Goal: Information Seeking & Learning: Learn about a topic

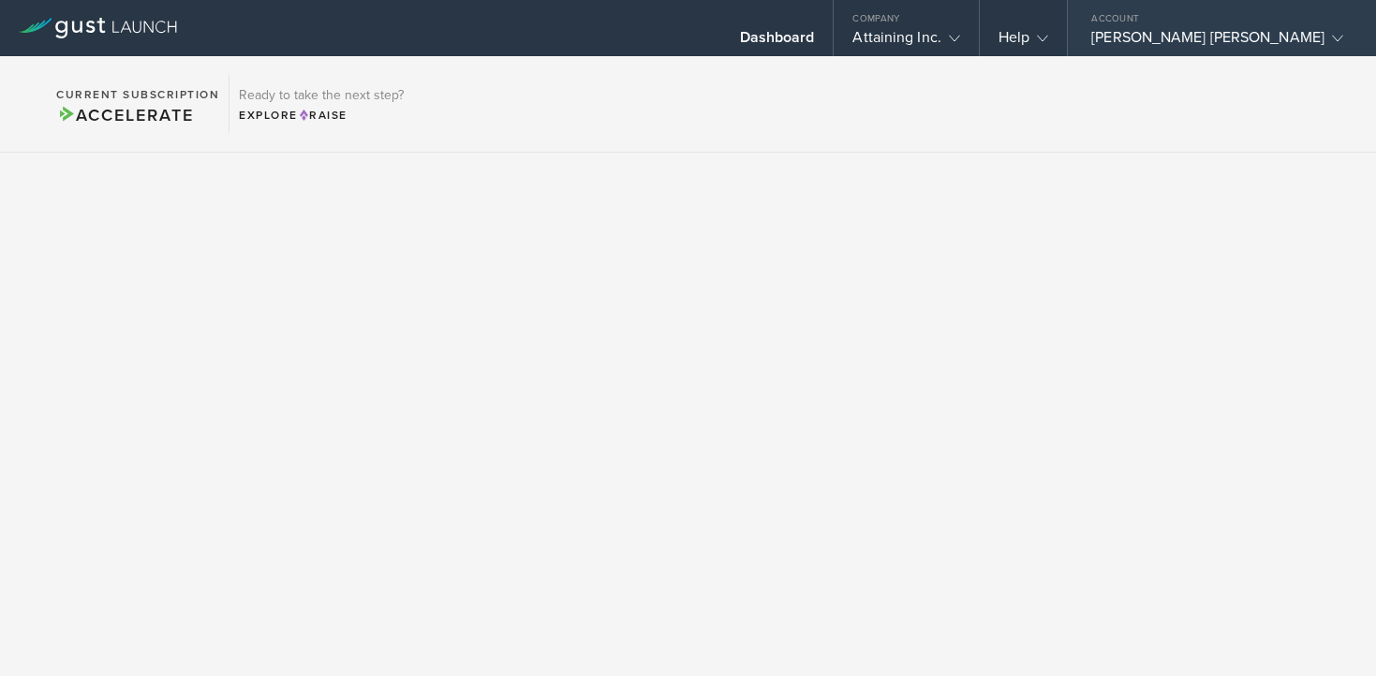
click at [1241, 36] on div "[PERSON_NAME] [PERSON_NAME]" at bounding box center [1217, 42] width 252 height 28
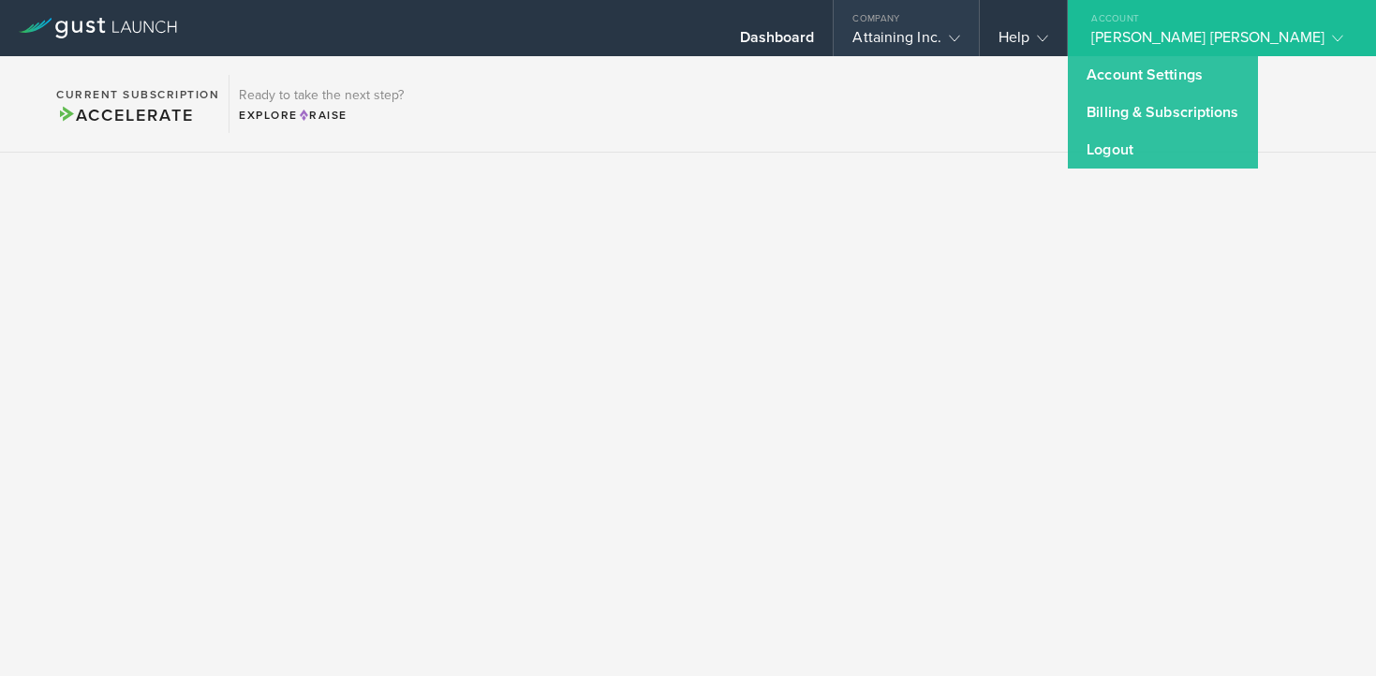
click at [960, 46] on gust-icon at bounding box center [950, 37] width 19 height 19
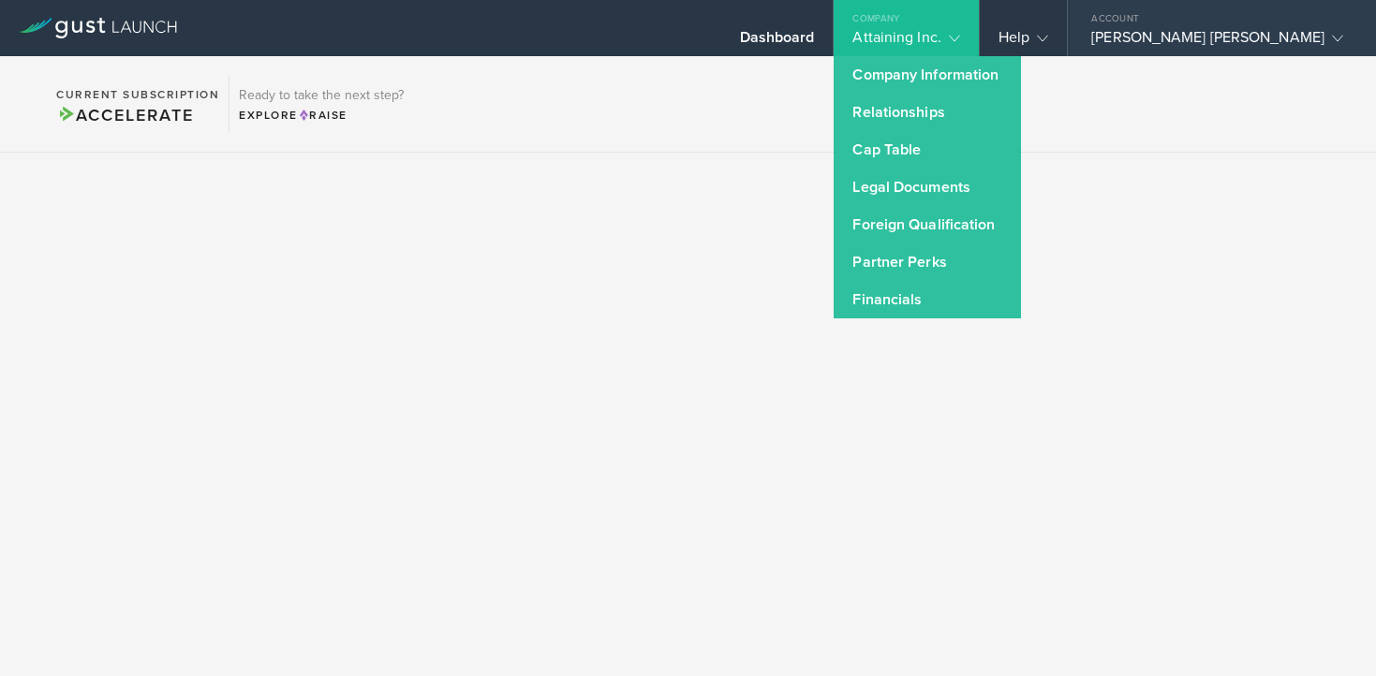
click at [1332, 36] on icon at bounding box center [1337, 38] width 11 height 11
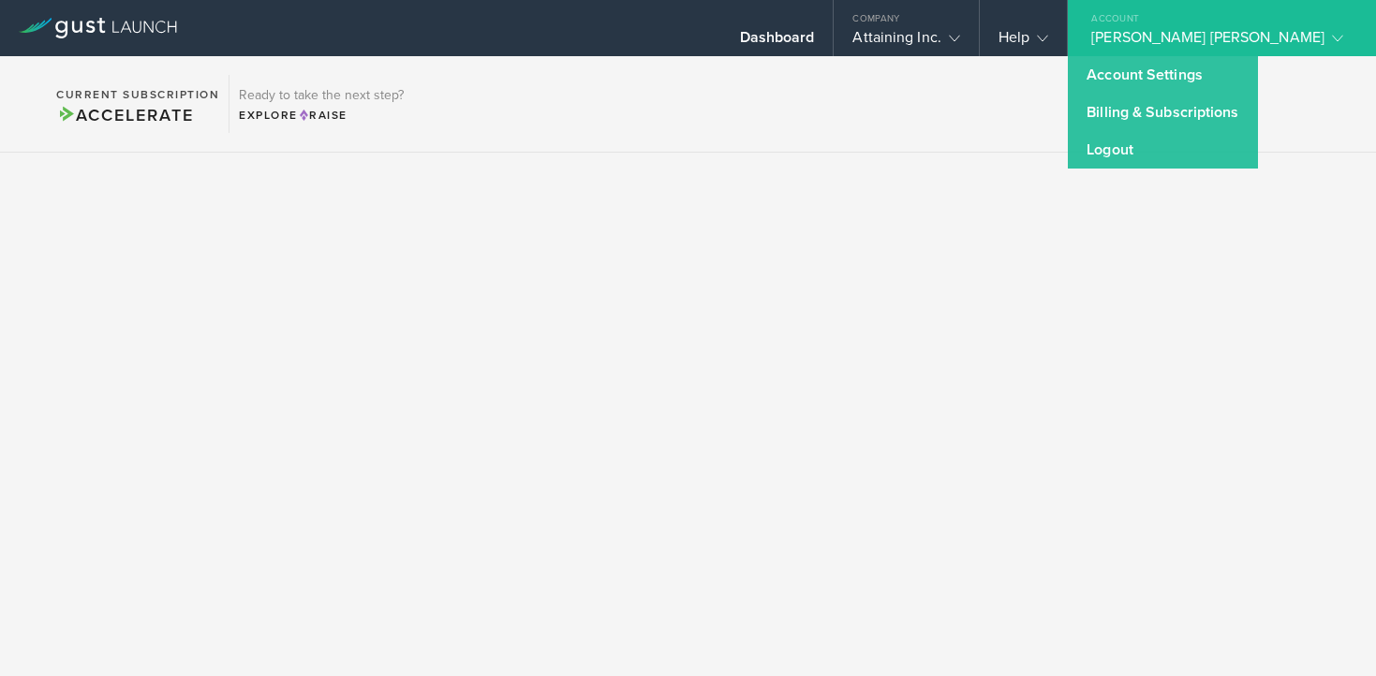
click at [876, 659] on div at bounding box center [688, 407] width 1376 height 508
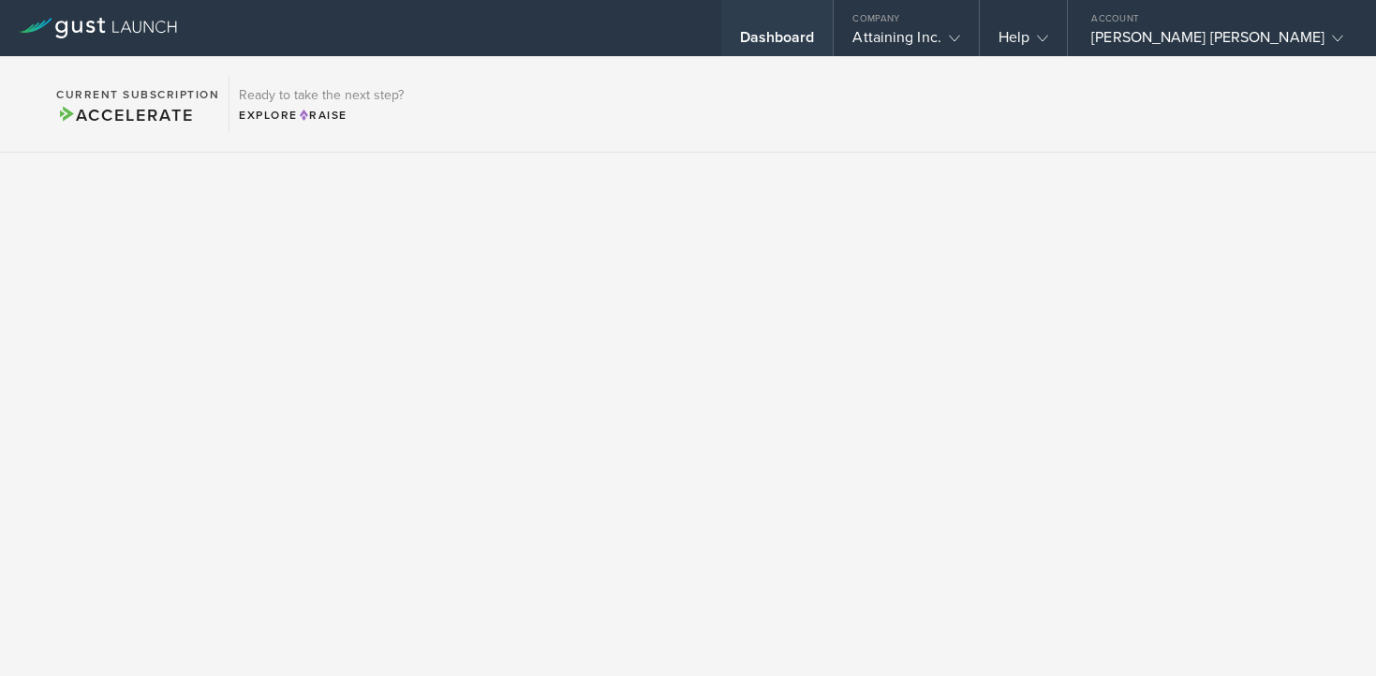
click at [815, 35] on div "Dashboard" at bounding box center [777, 42] width 75 height 28
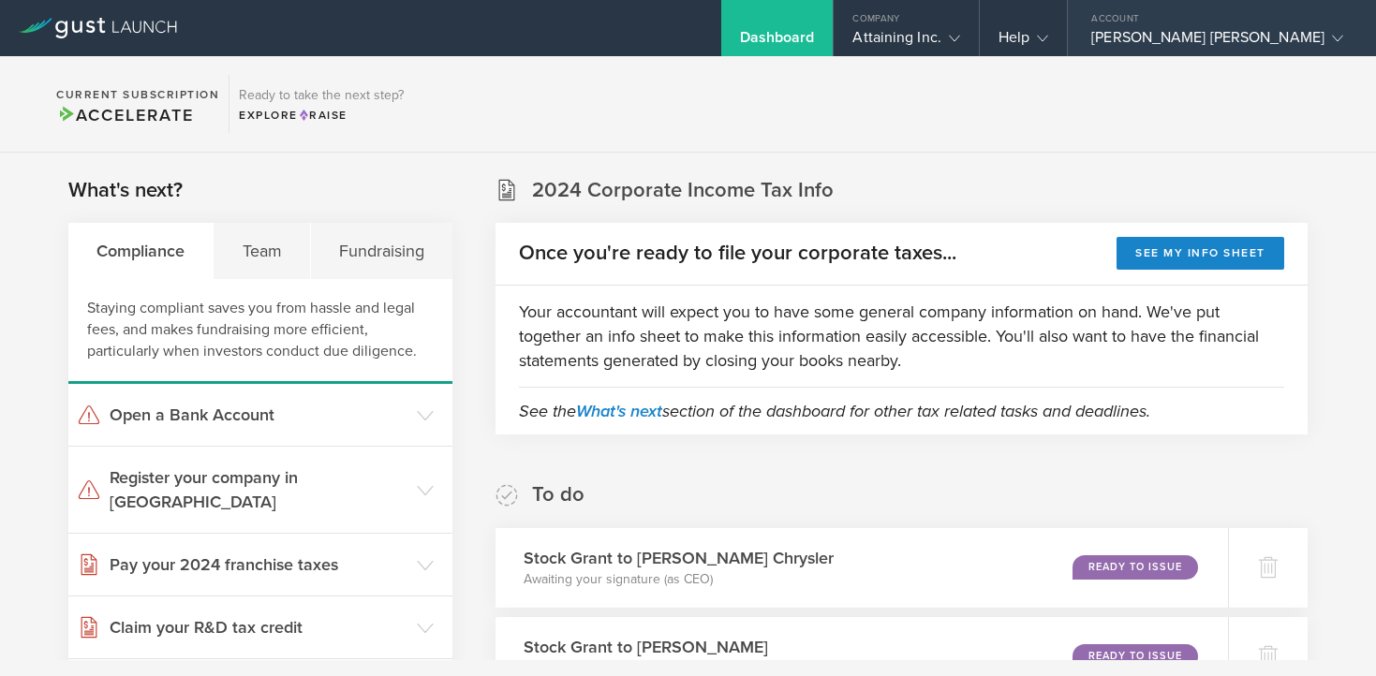
click at [1216, 33] on div "Powell Loskamp" at bounding box center [1217, 42] width 252 height 28
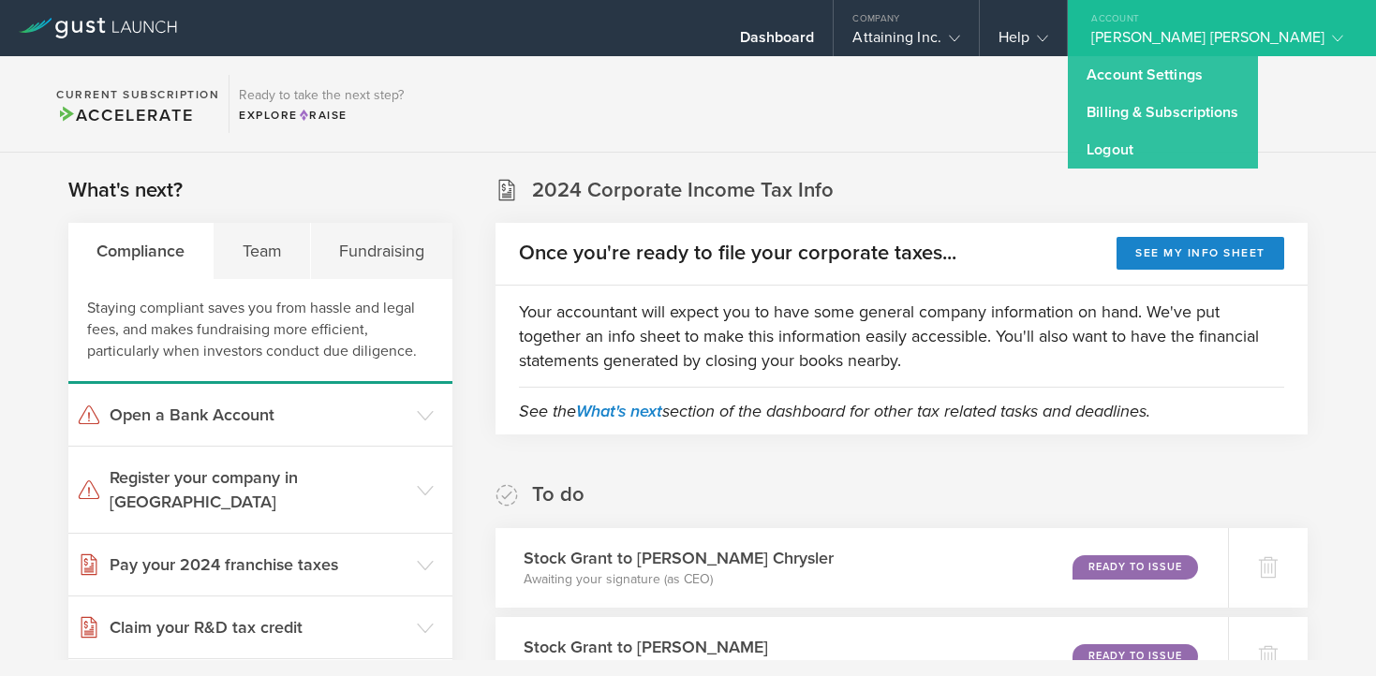
click at [1040, 134] on section "Current Subscription Accelerate Ready to take the next step? Explore Raise" at bounding box center [688, 104] width 1376 height 96
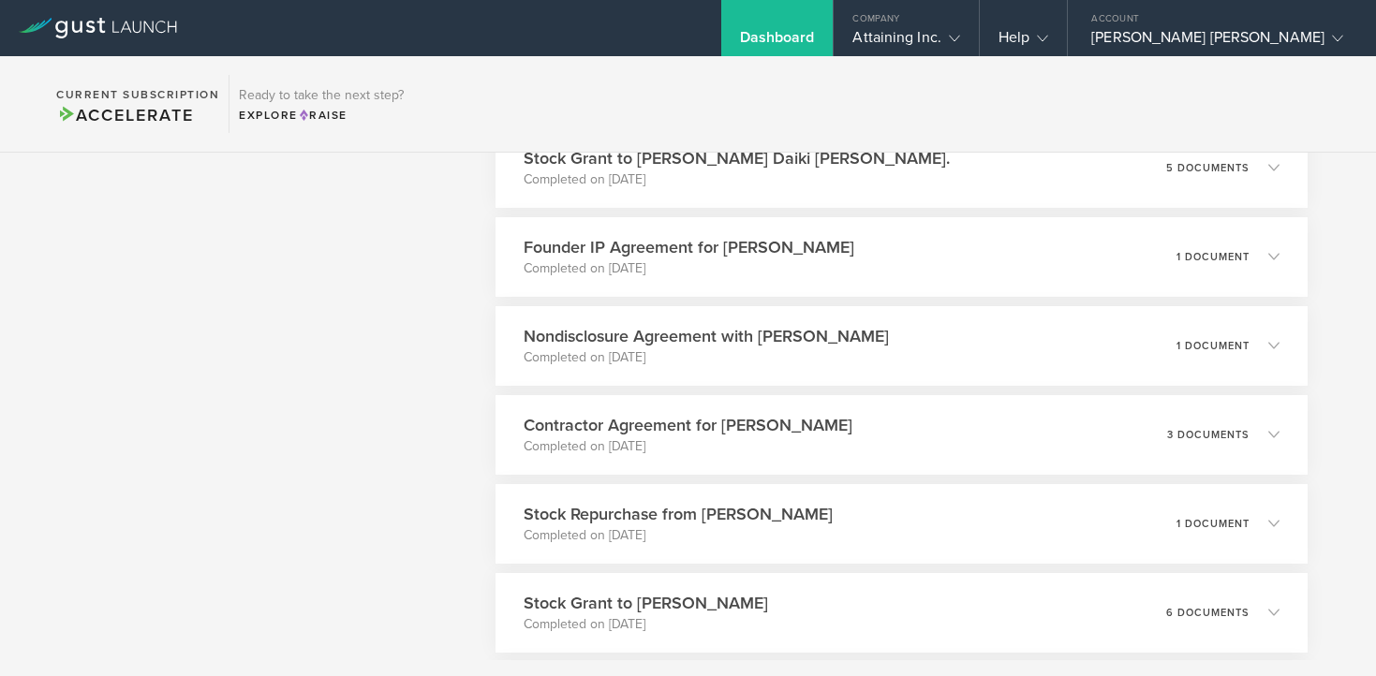
scroll to position [2992, 0]
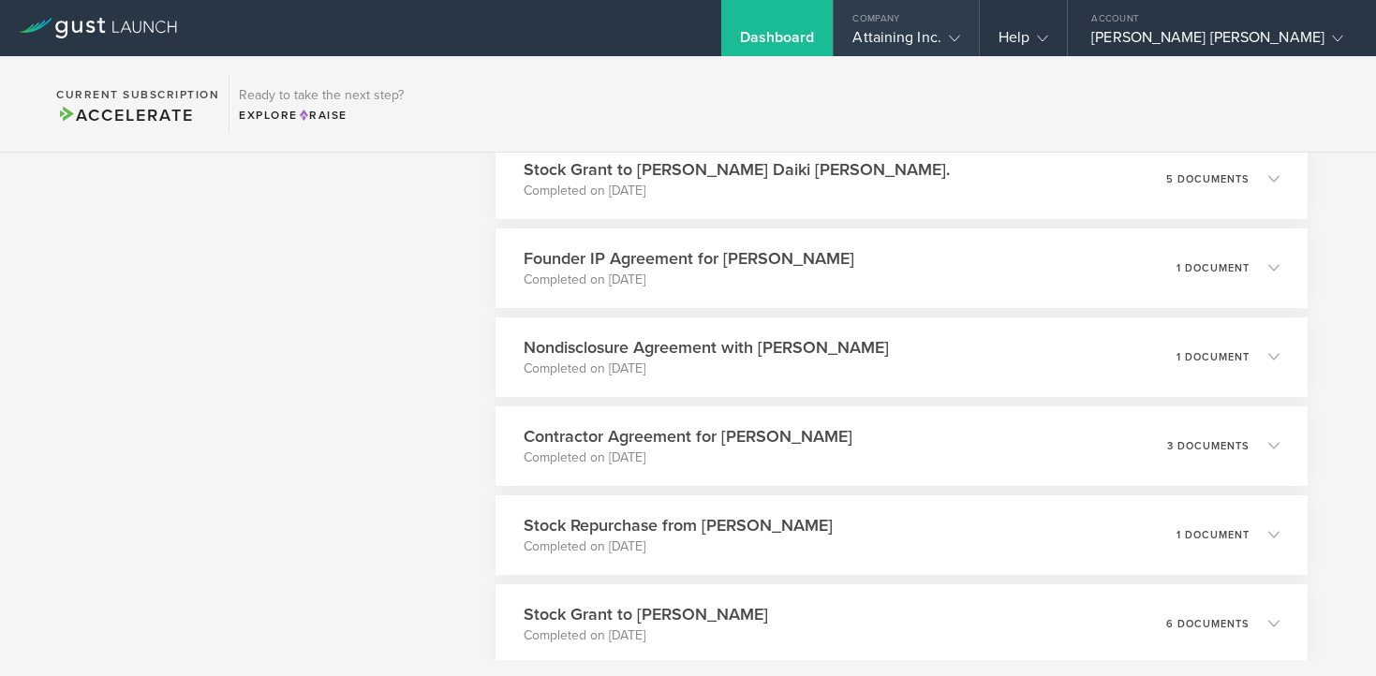
click at [959, 33] on div "Attaining Inc." at bounding box center [905, 42] width 107 height 28
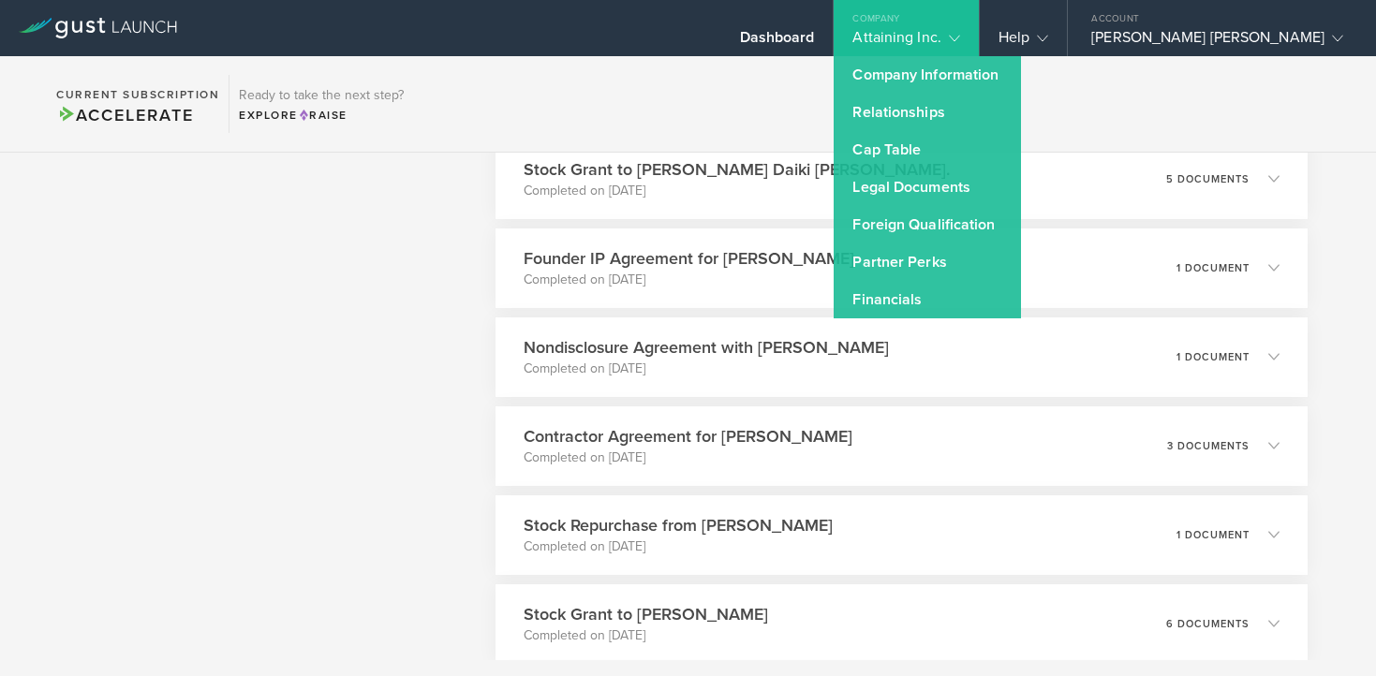
click at [807, 113] on section "Current Subscription Accelerate Ready to take the next step? Explore Raise" at bounding box center [688, 104] width 1376 height 96
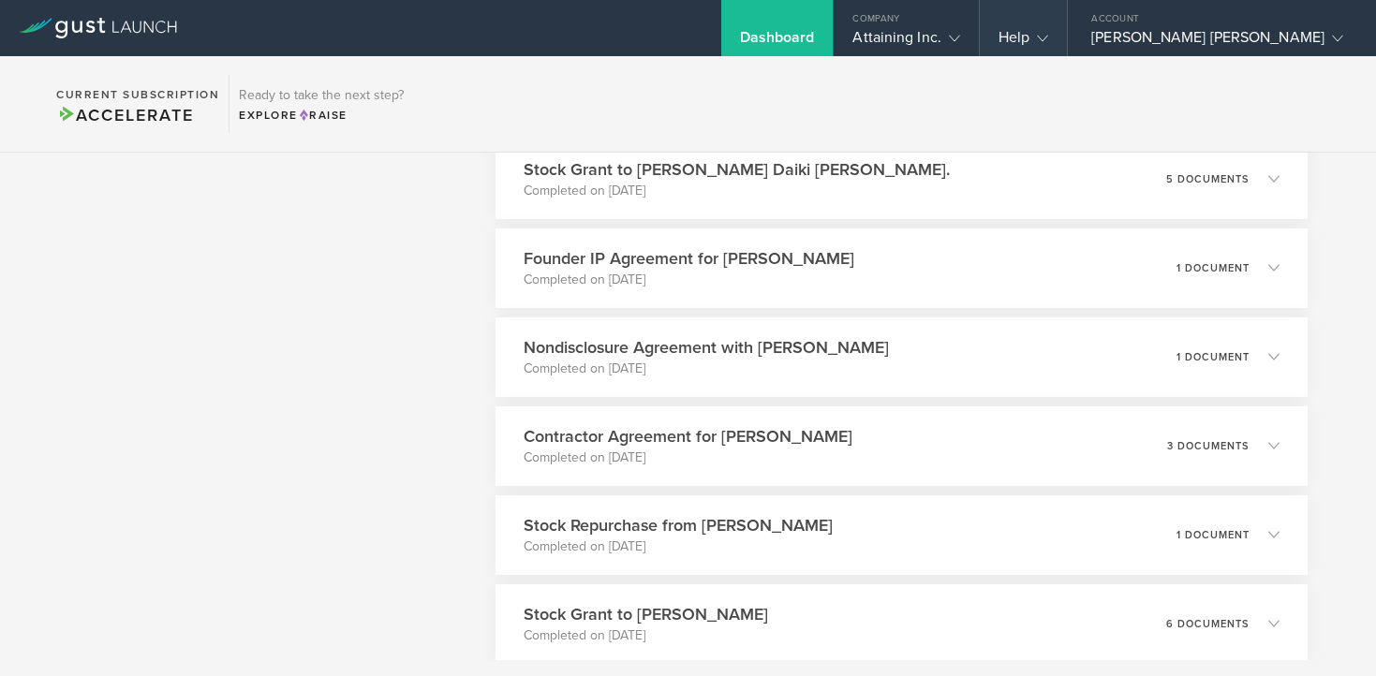
click at [1048, 52] on div "Help" at bounding box center [1024, 42] width 50 height 28
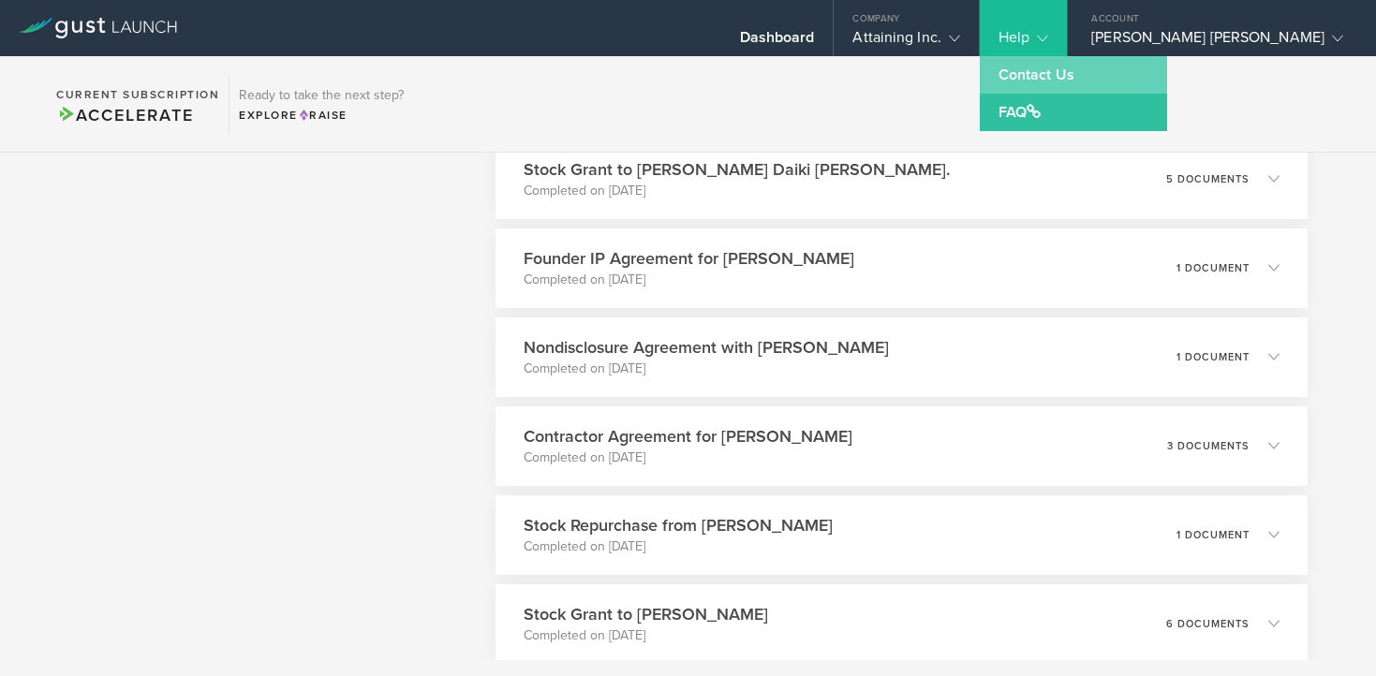
click at [1109, 69] on link "Contact Us" at bounding box center [1073, 74] width 187 height 37
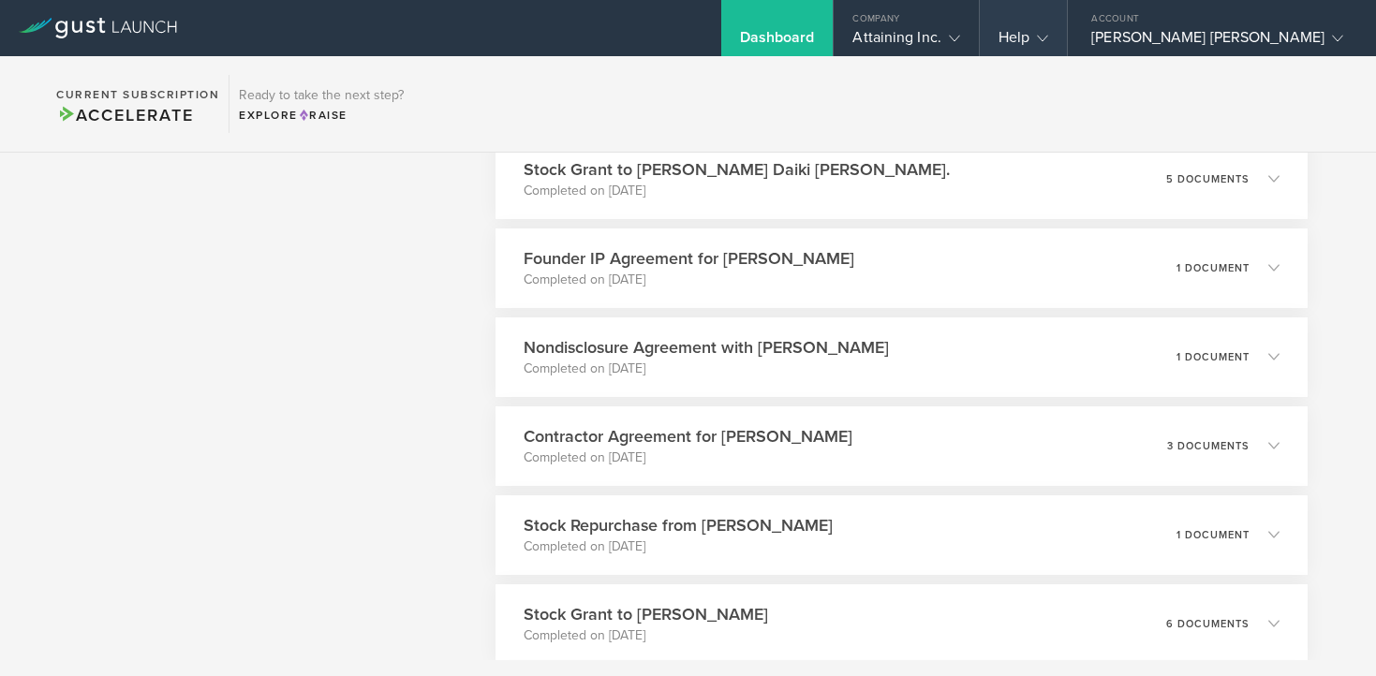
click at [1048, 36] on div "Help" at bounding box center [1024, 42] width 50 height 28
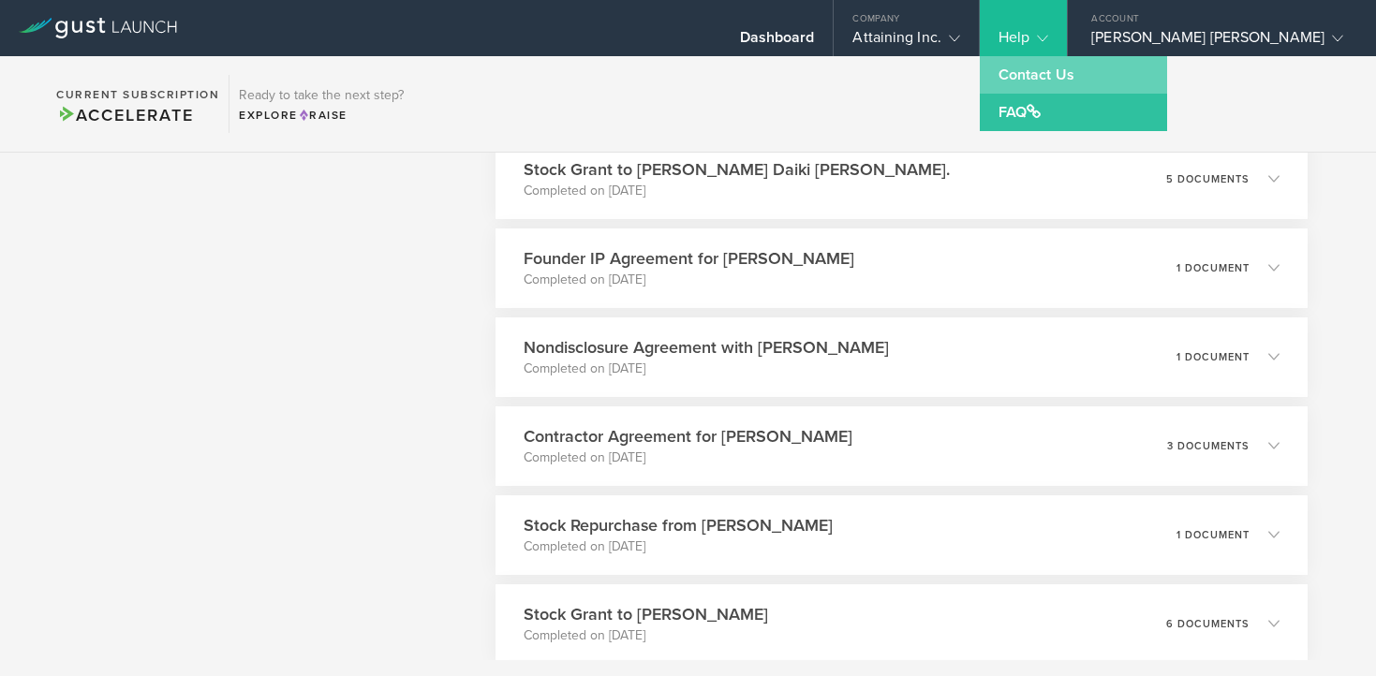
click at [1111, 76] on link "Contact Us" at bounding box center [1073, 74] width 187 height 37
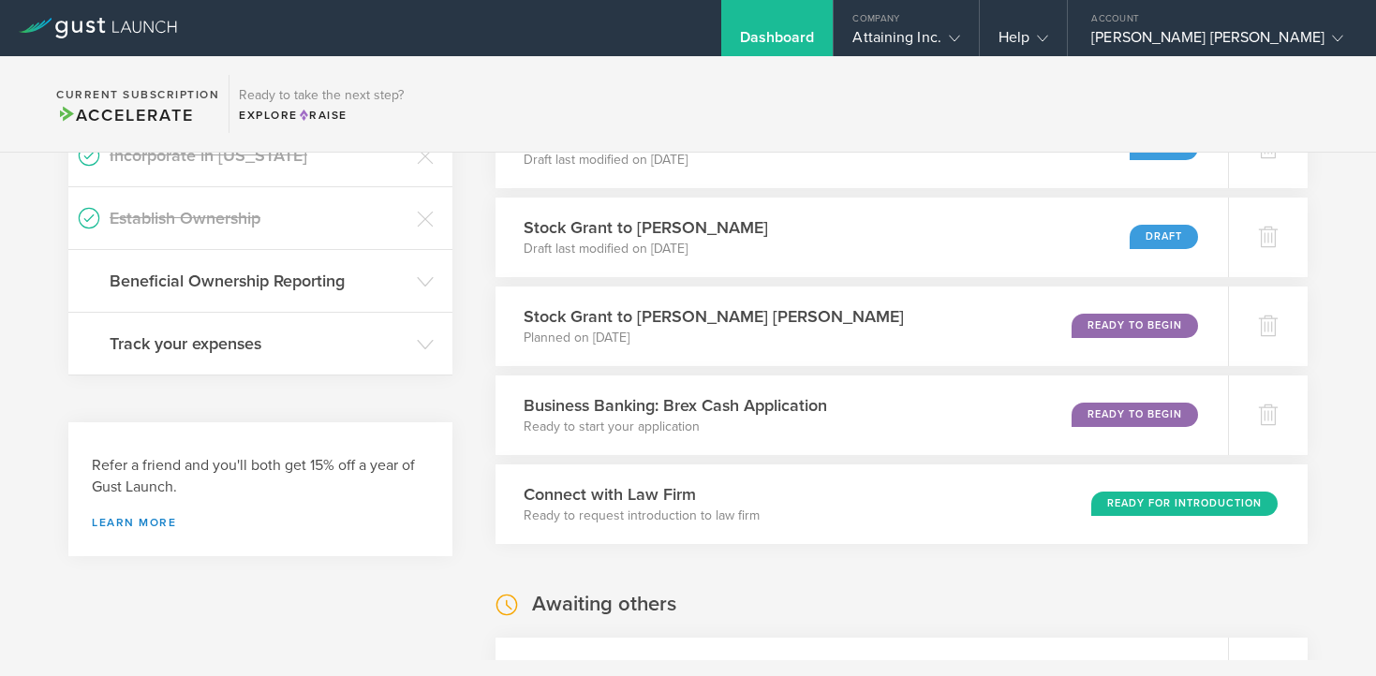
scroll to position [0, 0]
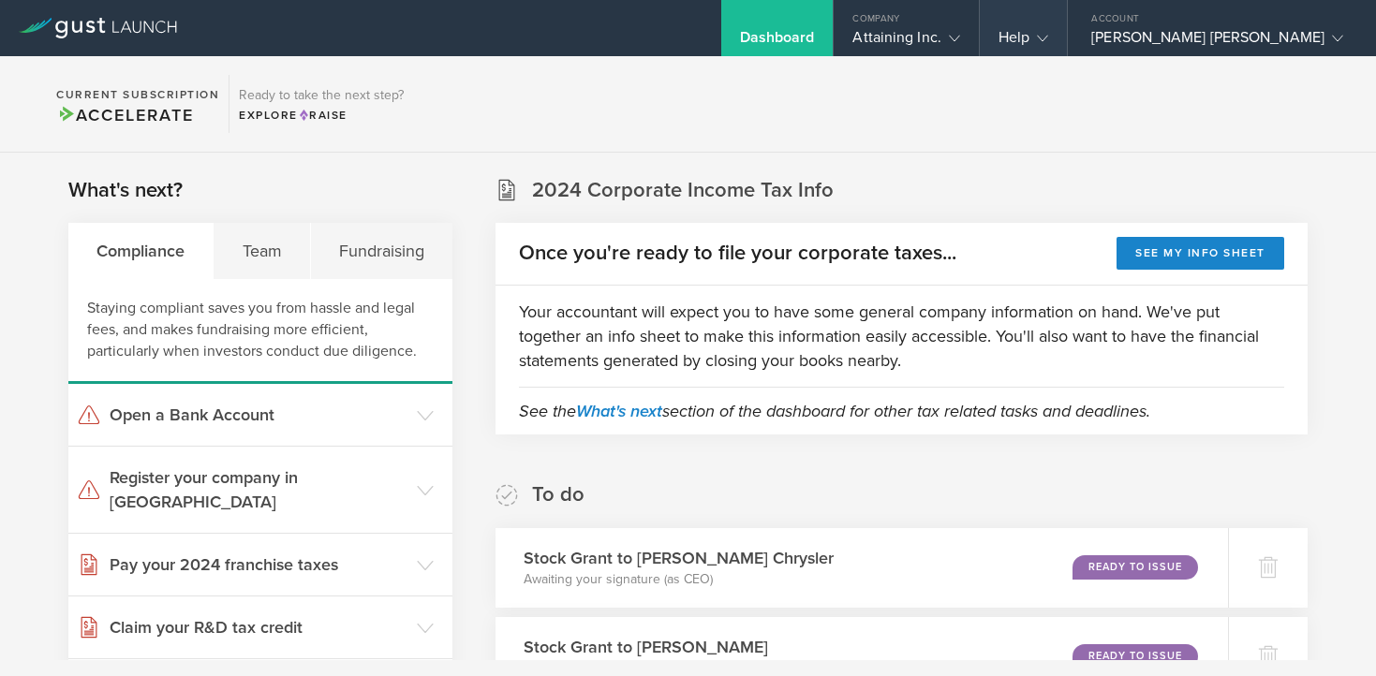
click at [1048, 38] on div "Help" at bounding box center [1024, 42] width 50 height 28
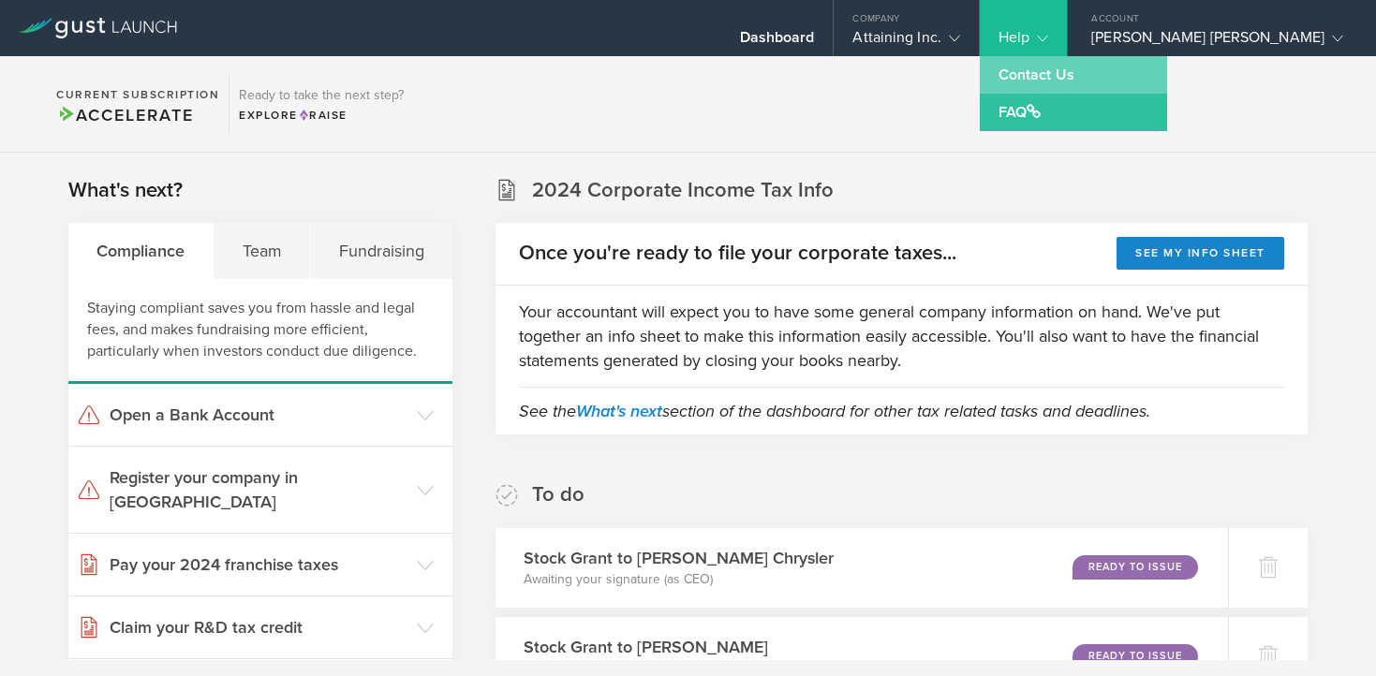
click at [1116, 77] on link "Contact Us" at bounding box center [1073, 74] width 187 height 37
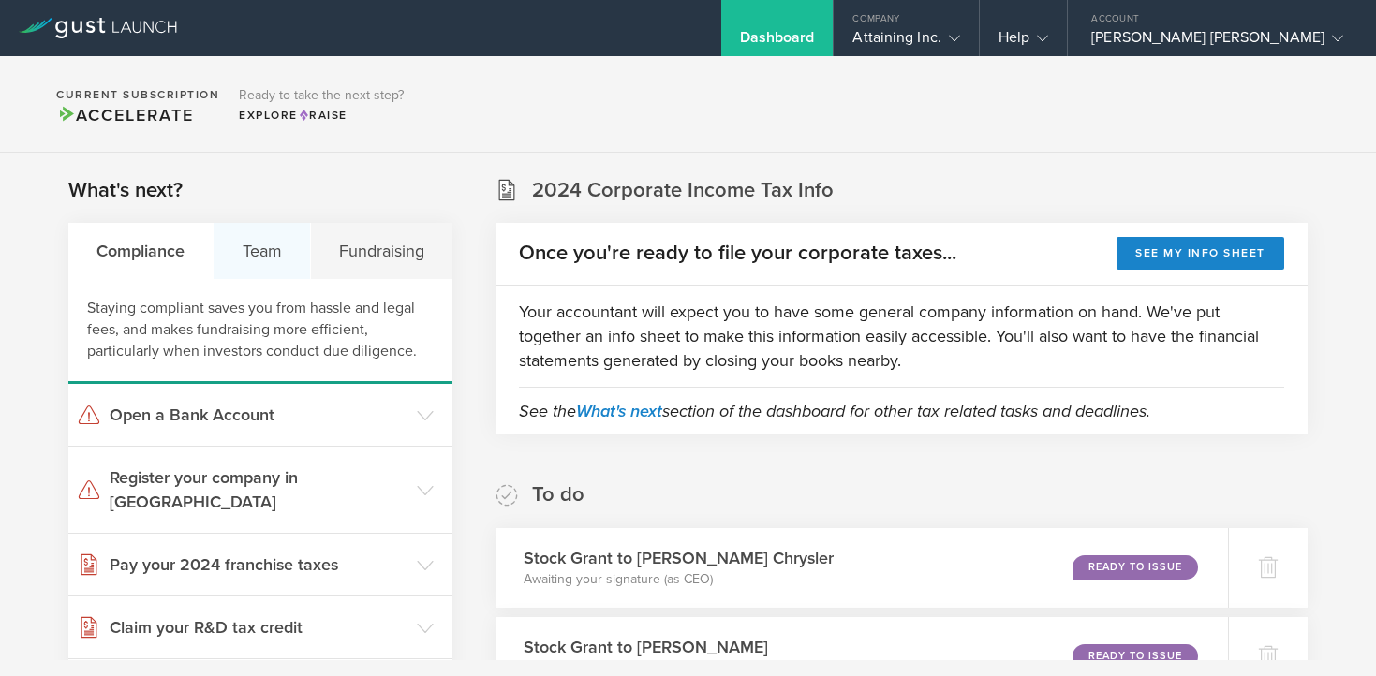
click at [252, 261] on div "Team" at bounding box center [262, 251] width 96 height 56
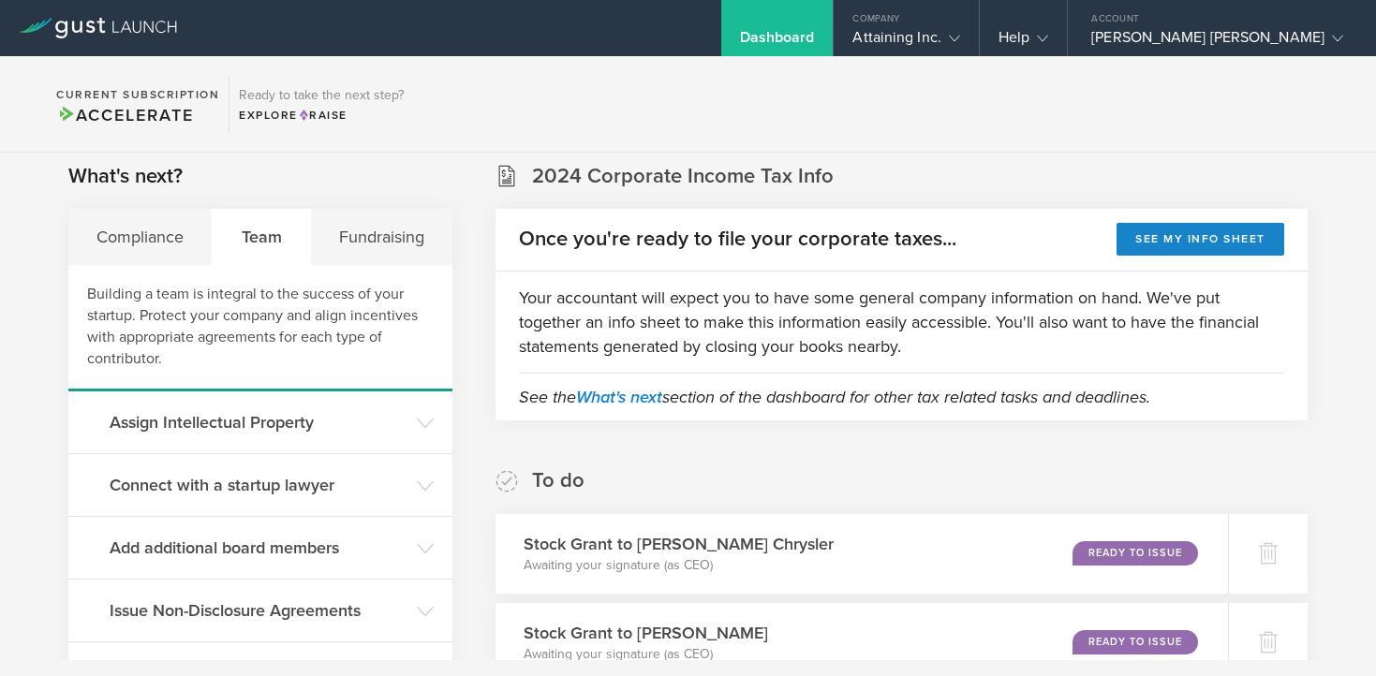
scroll to position [11, 0]
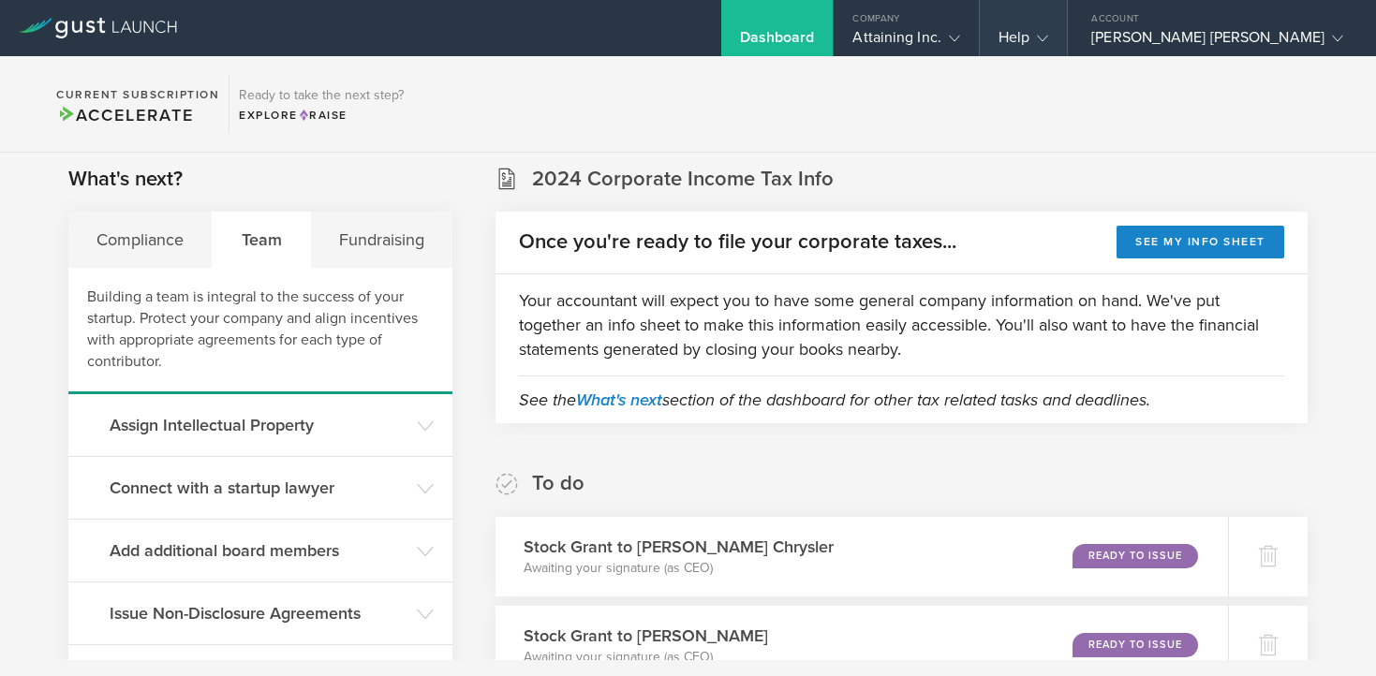
click at [1048, 41] on icon at bounding box center [1042, 38] width 11 height 11
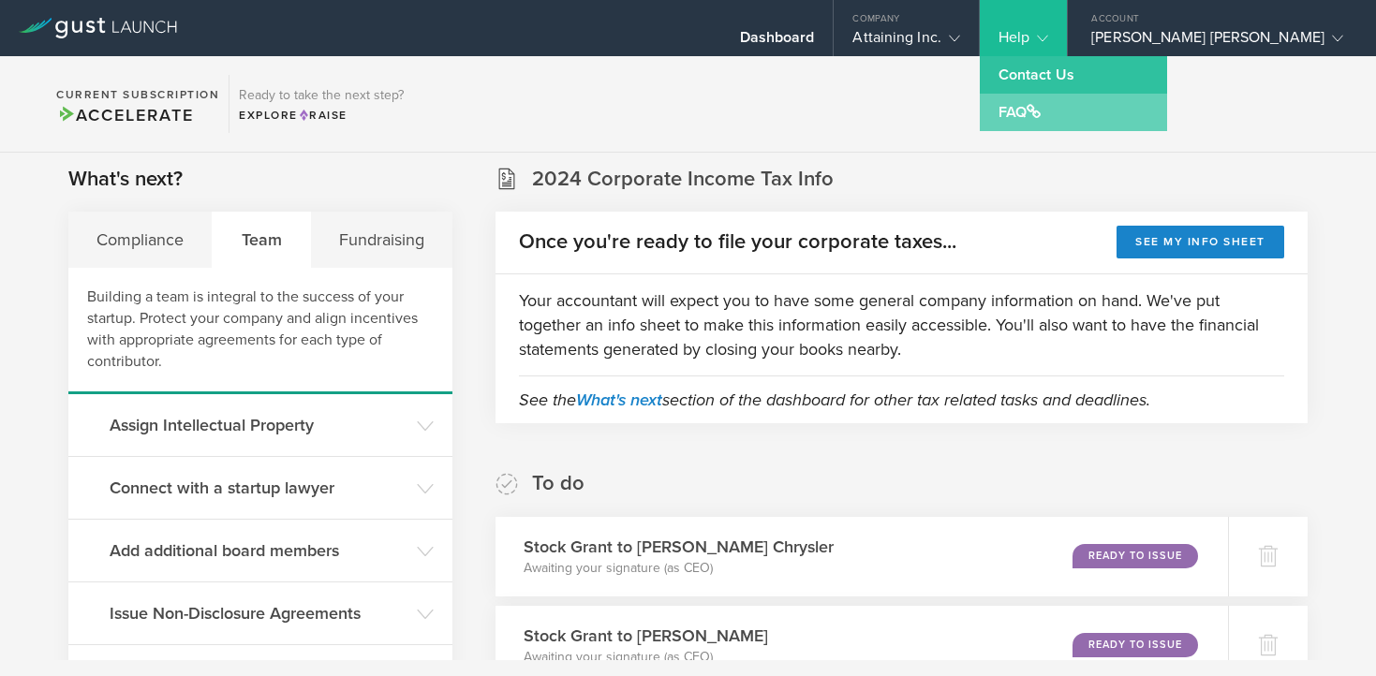
click at [1111, 104] on link "FAQ" at bounding box center [1073, 112] width 187 height 37
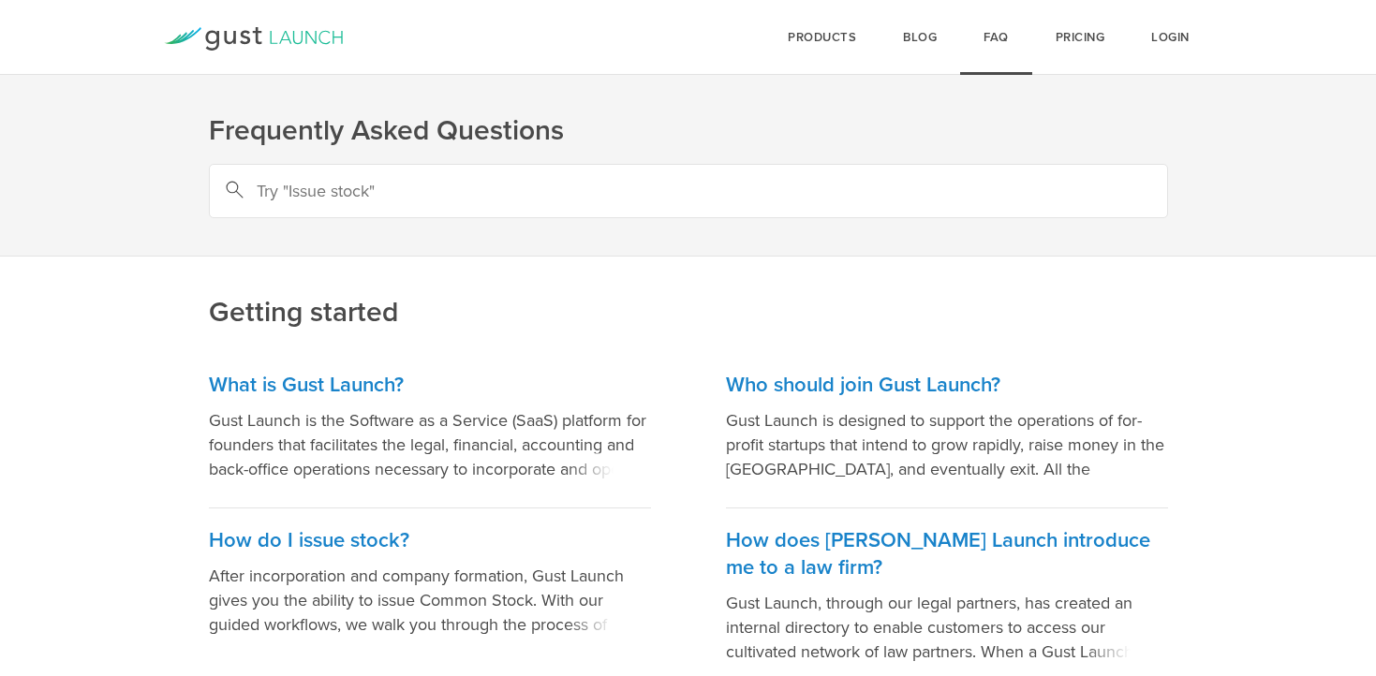
click at [632, 191] on input "text" at bounding box center [688, 191] width 959 height 54
type input "how to ad a team member to gust"
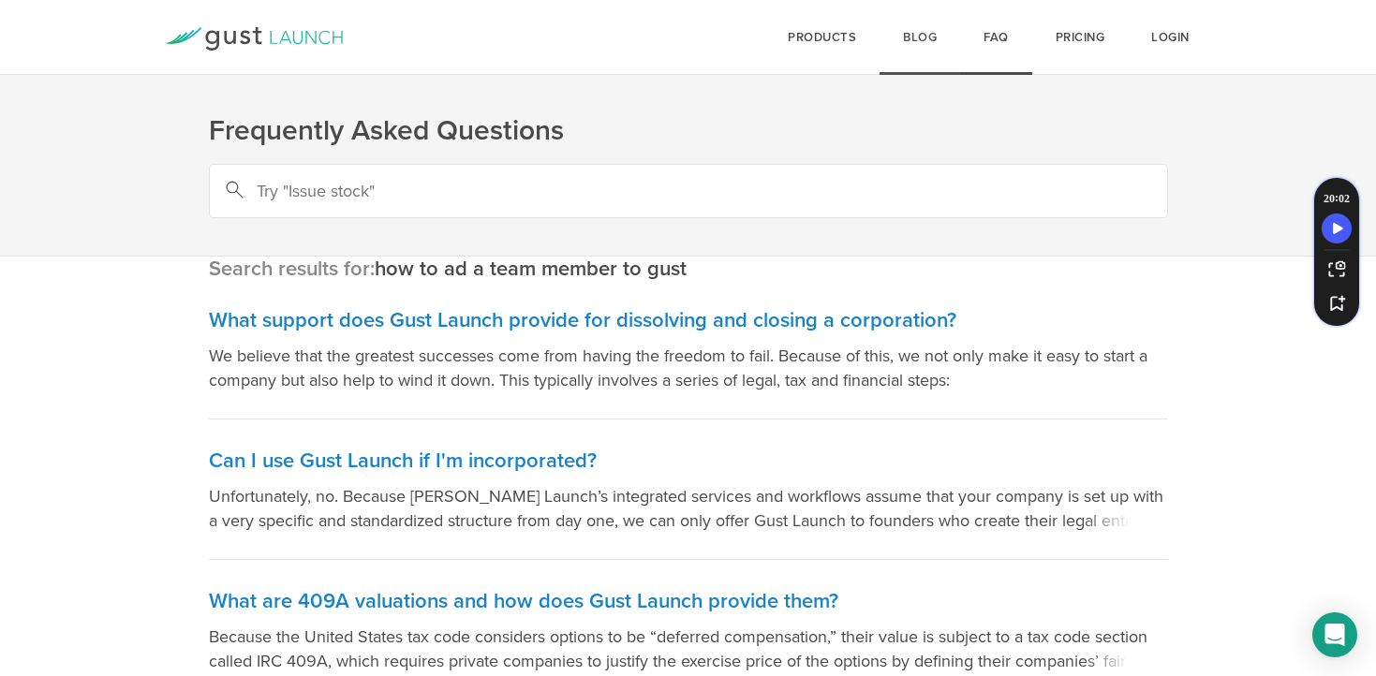
click at [913, 31] on link "Blog" at bounding box center [920, 37] width 81 height 75
click at [483, 200] on input "text" at bounding box center [688, 191] width 959 height 54
click at [230, 36] on icon at bounding box center [254, 38] width 180 height 23
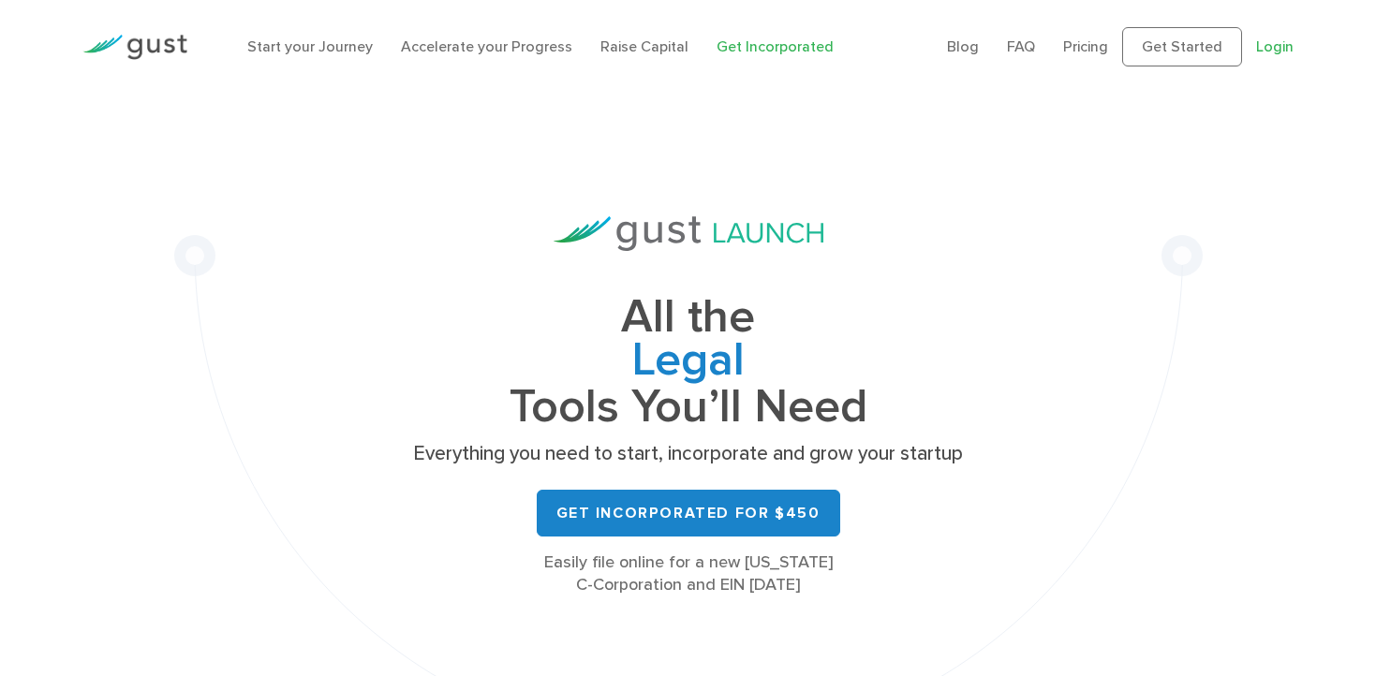
click at [1276, 50] on link "Login" at bounding box center [1274, 46] width 37 height 18
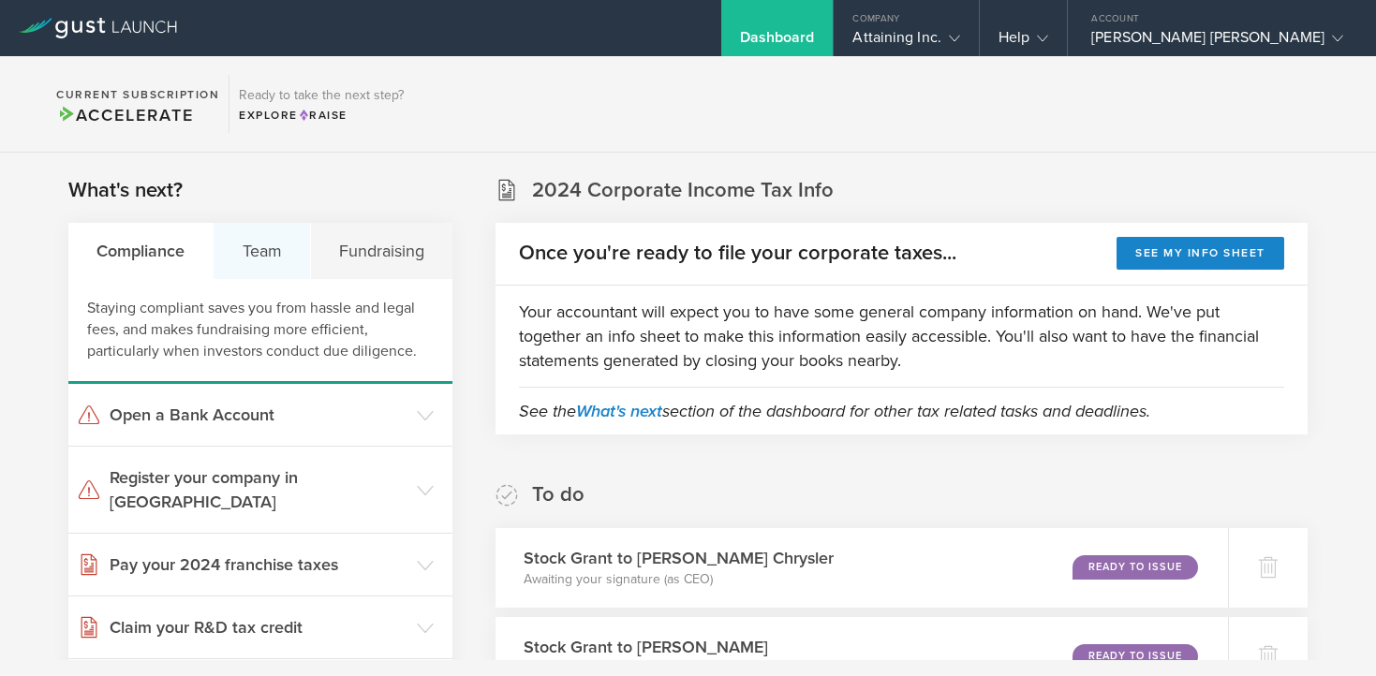
click at [250, 246] on div "Team" at bounding box center [262, 251] width 96 height 56
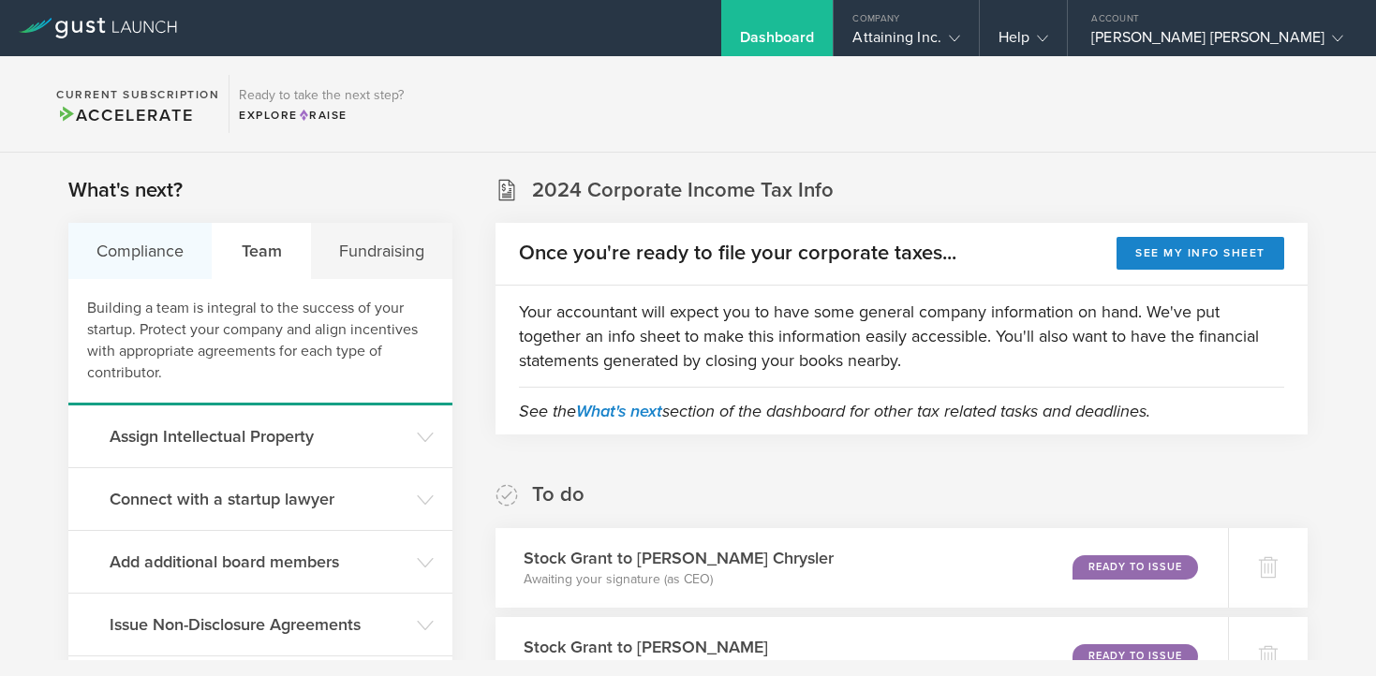
click at [131, 257] on div "Compliance" at bounding box center [140, 251] width 144 height 56
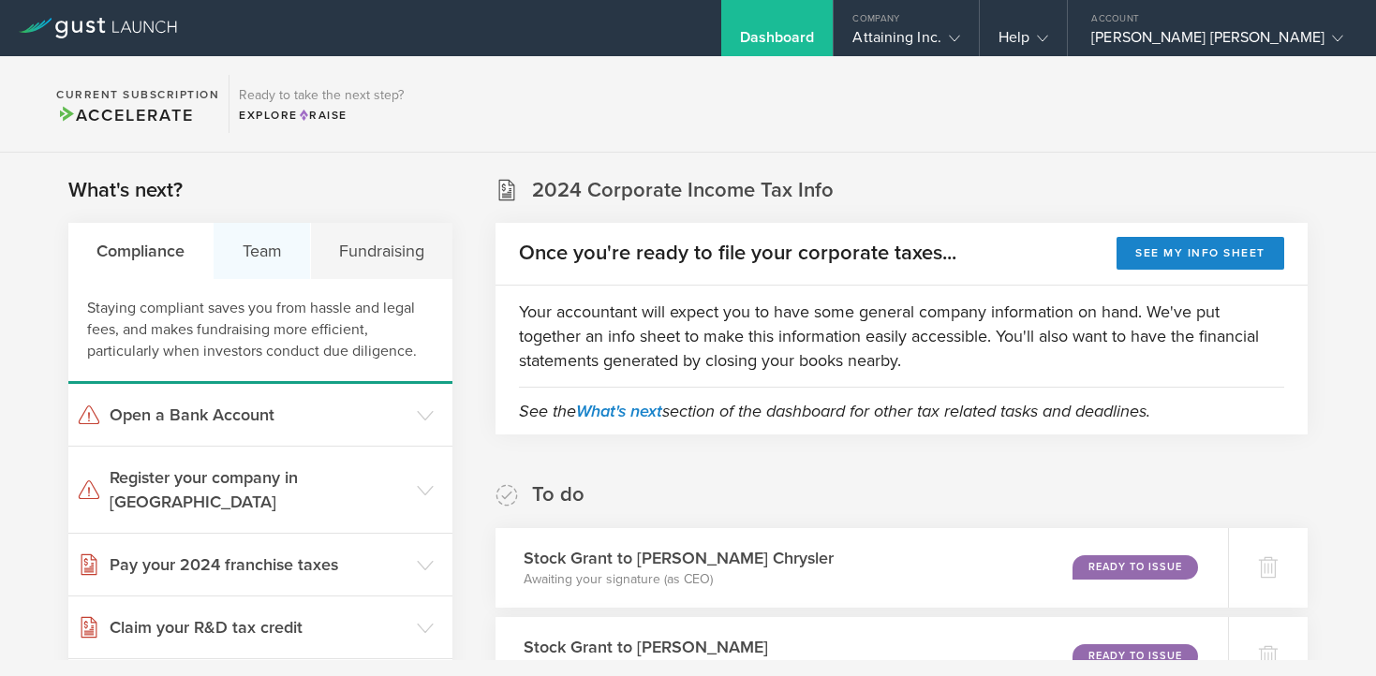
click at [234, 256] on div "Team" at bounding box center [262, 251] width 96 height 56
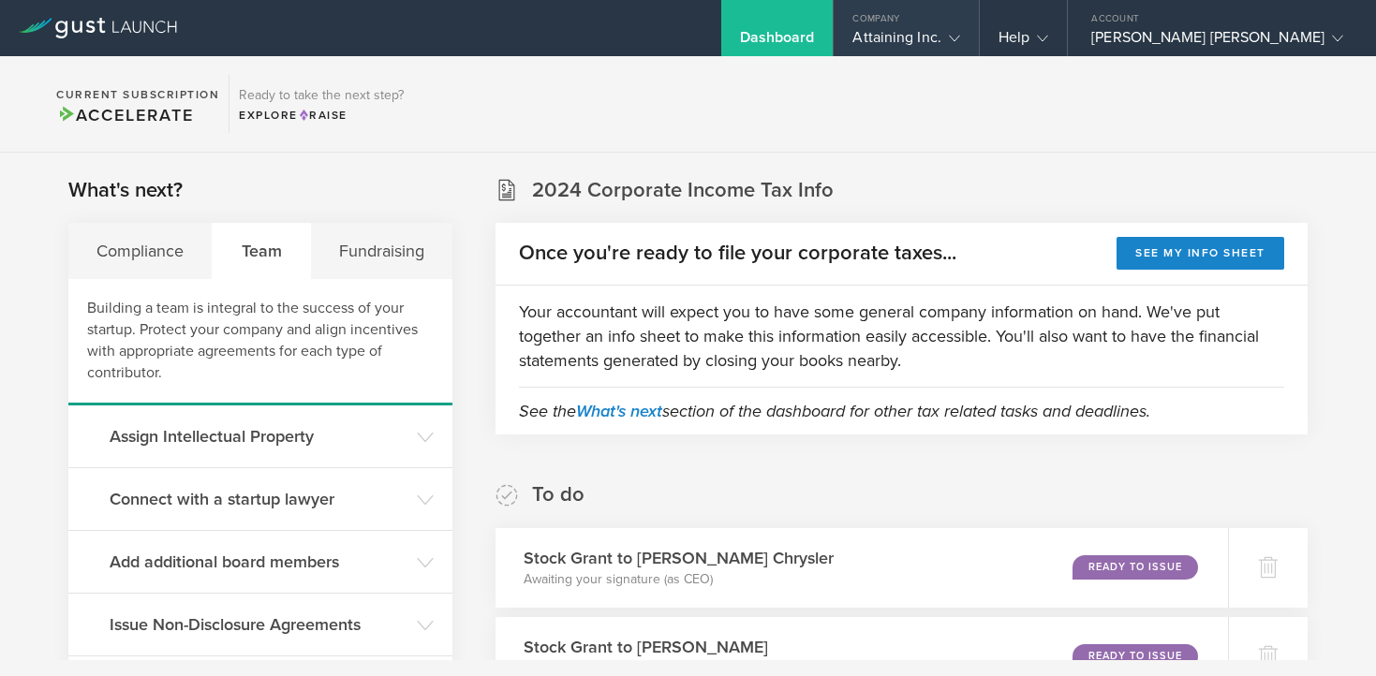
click at [960, 37] on icon at bounding box center [954, 38] width 11 height 11
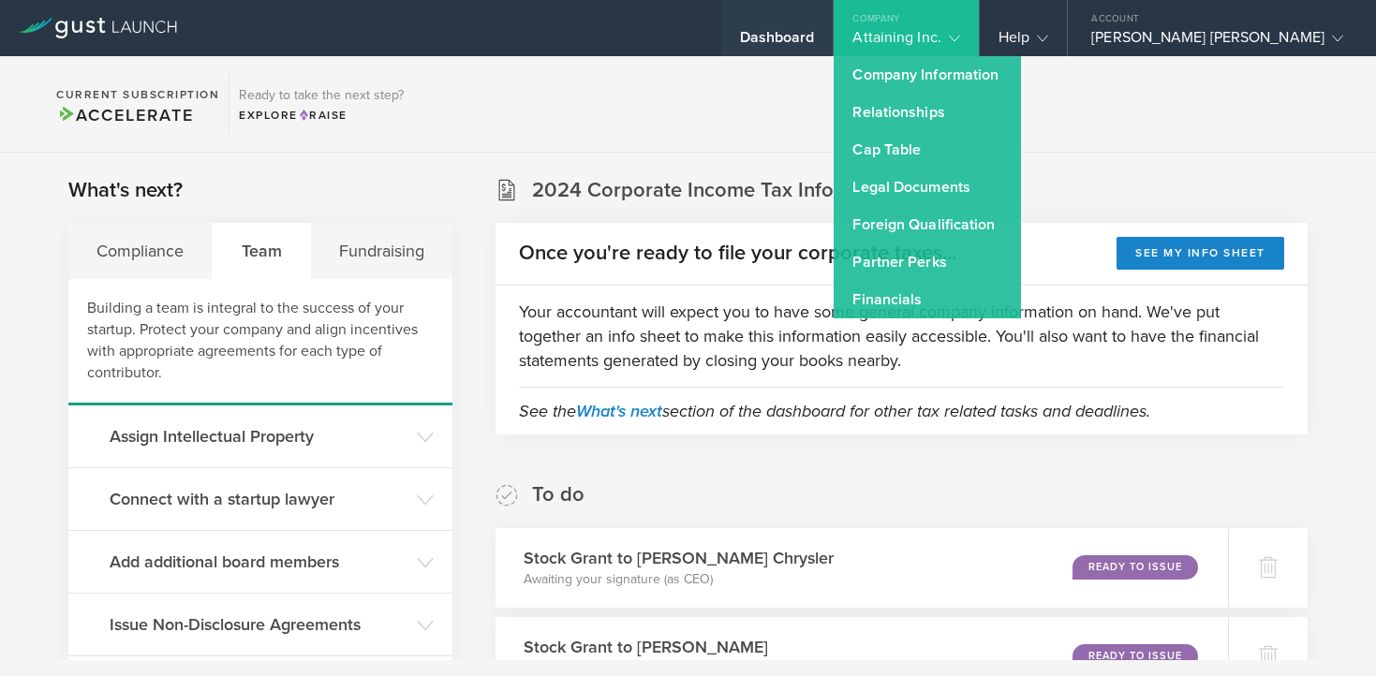
click at [815, 37] on div "Dashboard" at bounding box center [777, 42] width 75 height 28
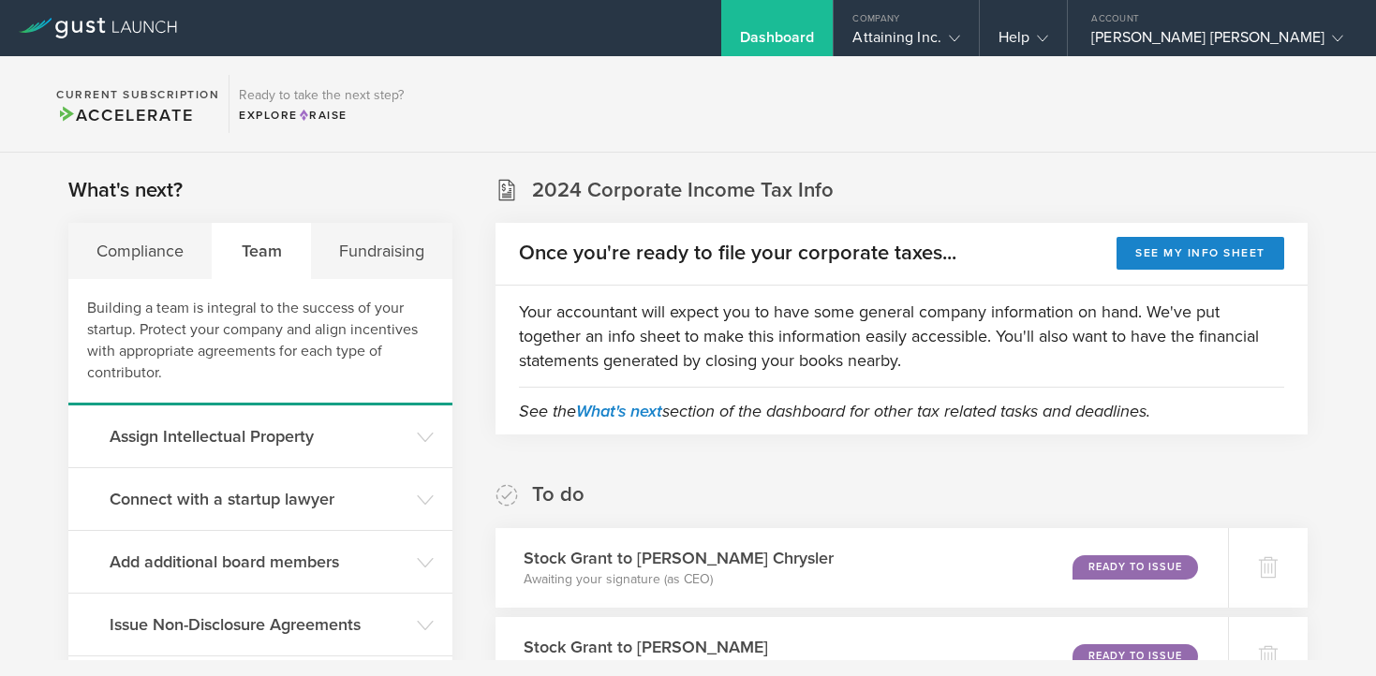
click at [815, 37] on div "Dashboard" at bounding box center [777, 42] width 75 height 28
click at [960, 34] on gust-icon at bounding box center [950, 37] width 19 height 19
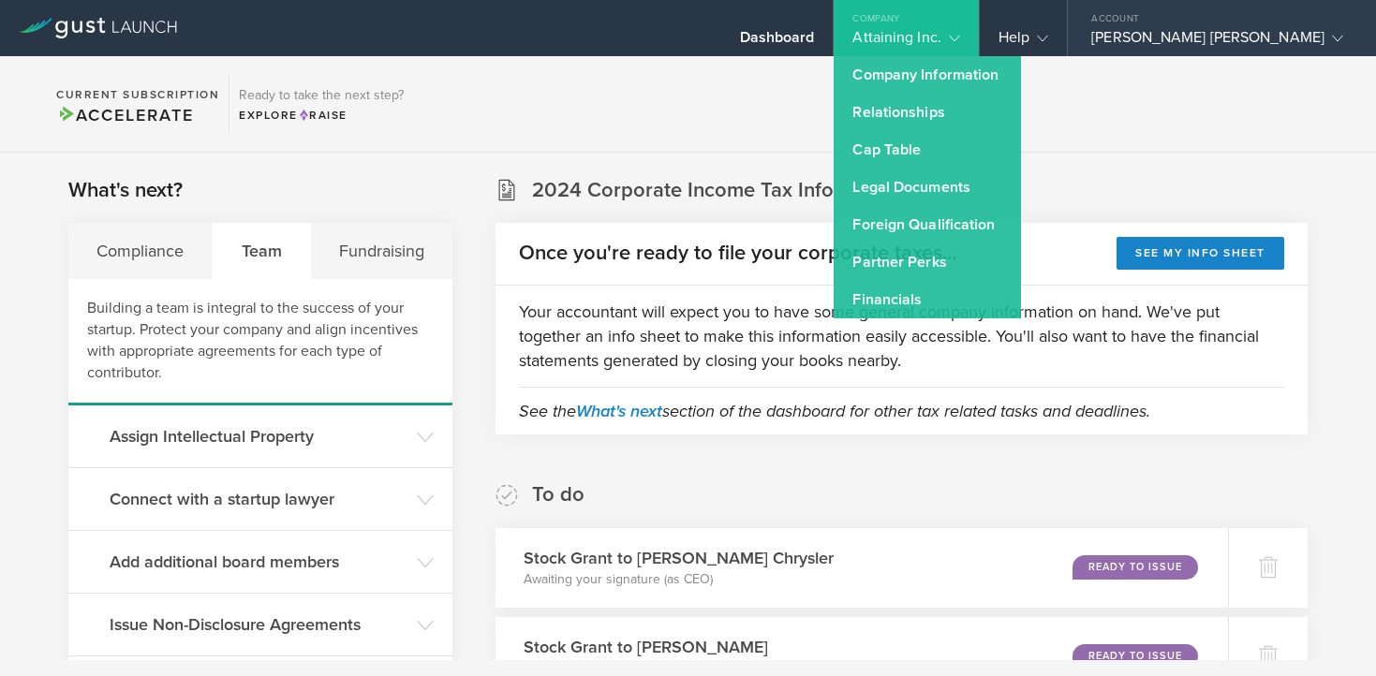
click at [1325, 29] on gust-icon at bounding box center [1334, 37] width 19 height 19
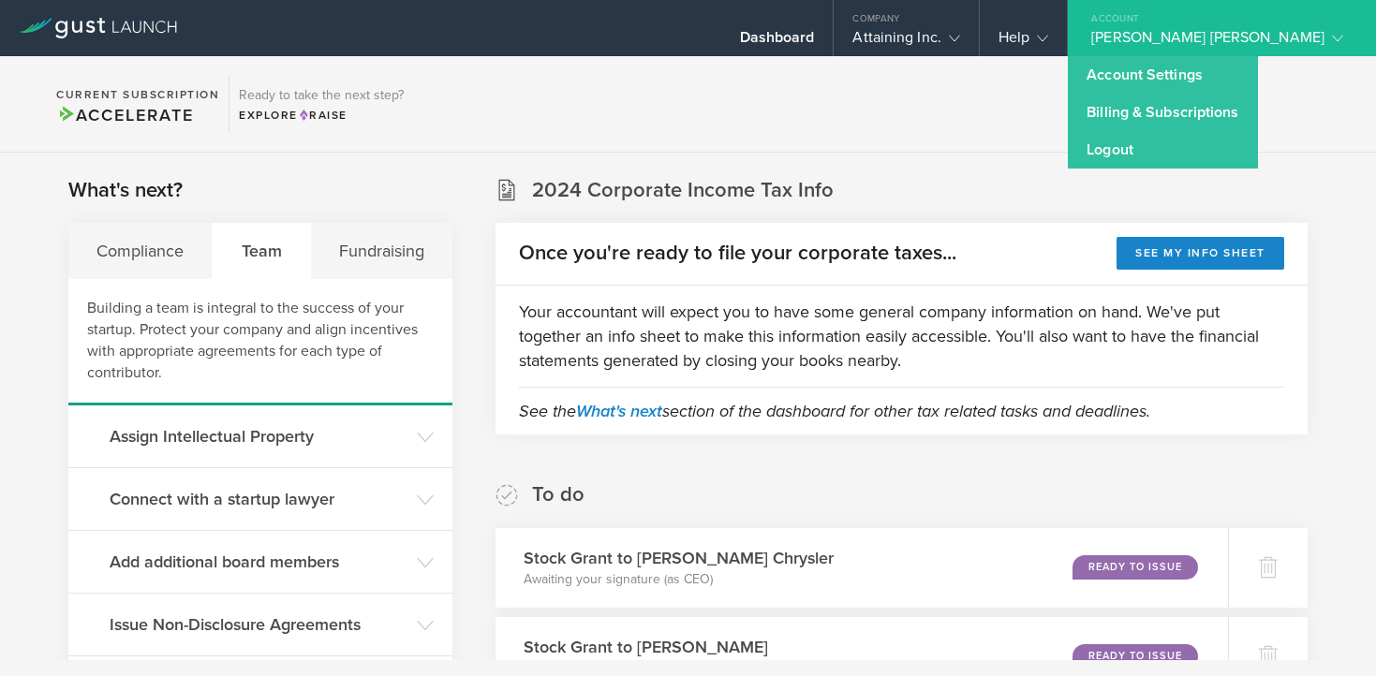
click at [186, 121] on span "Accelerate" at bounding box center [124, 115] width 137 height 21
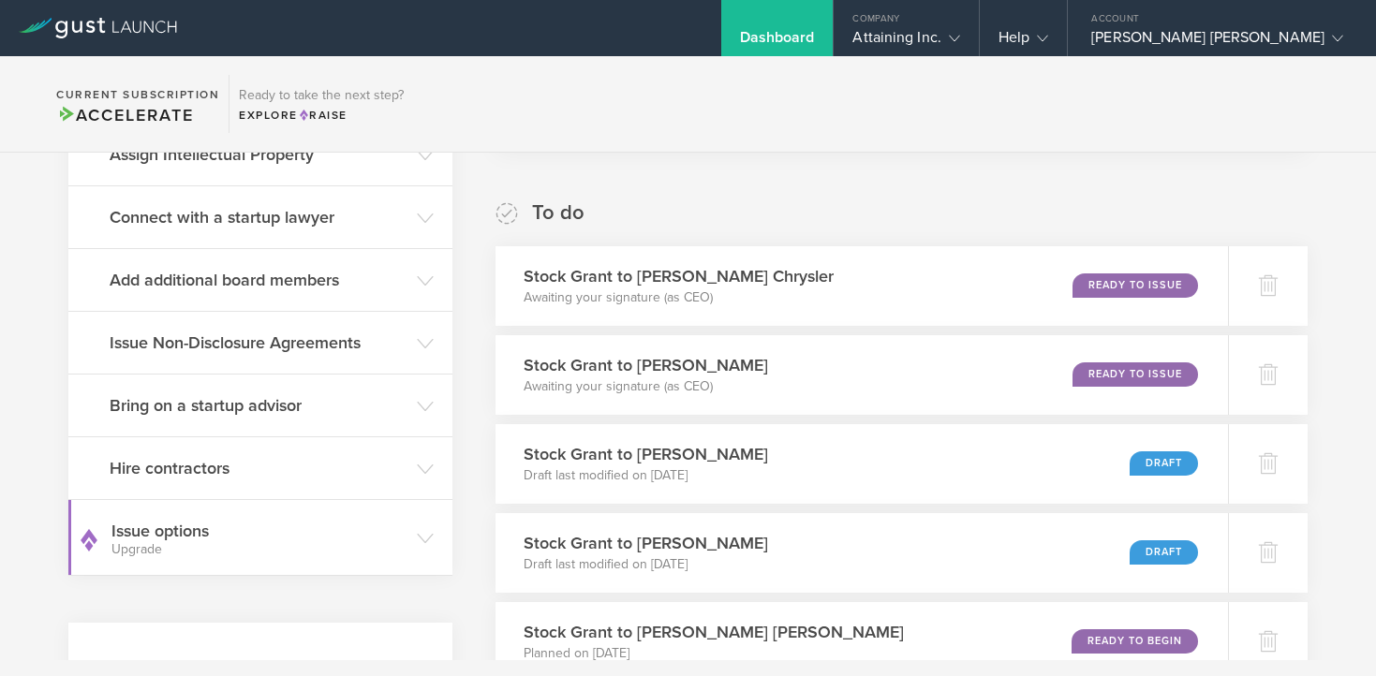
scroll to position [299, 0]
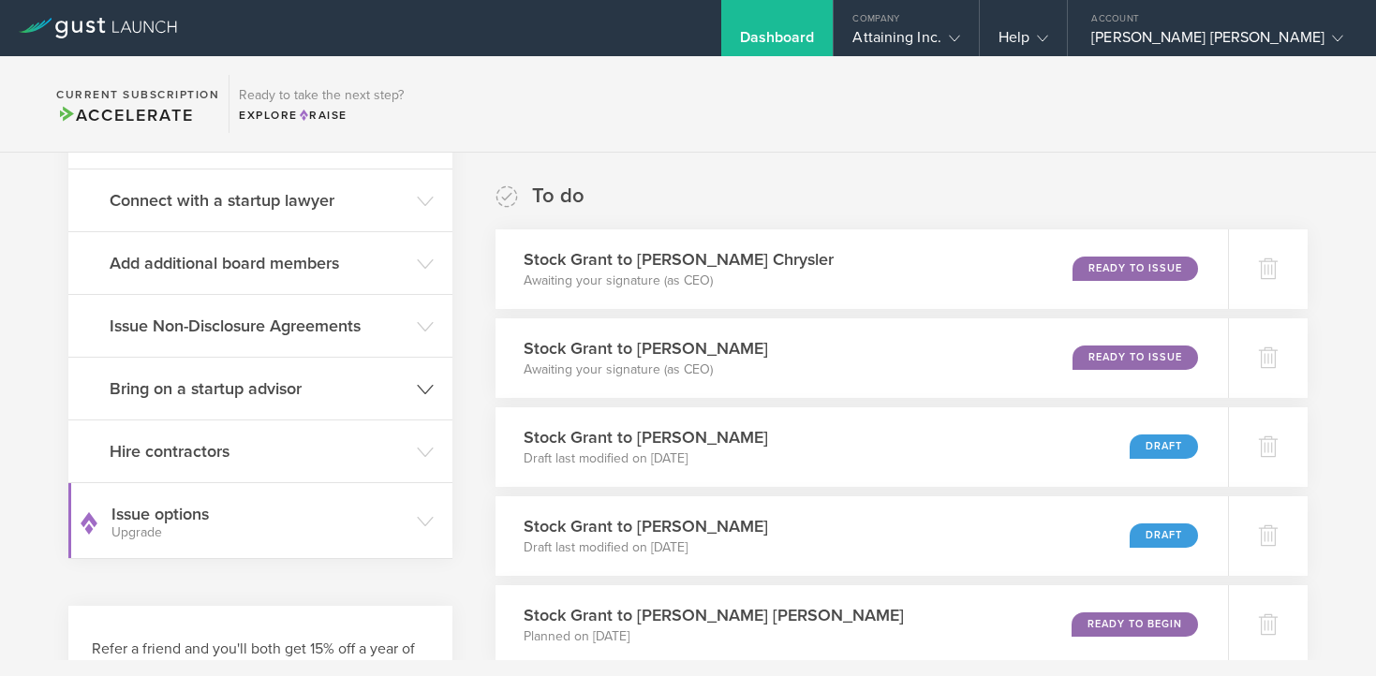
click at [428, 393] on icon at bounding box center [425, 389] width 17 height 17
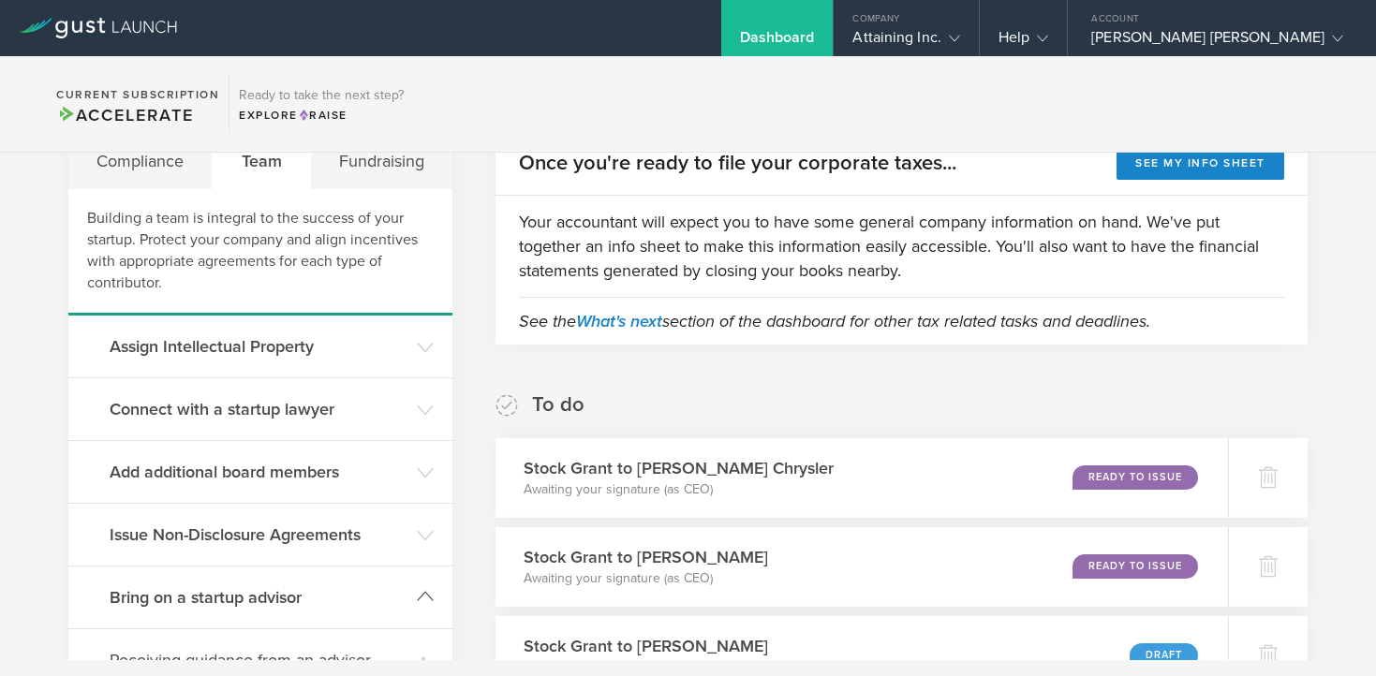
scroll to position [0, 0]
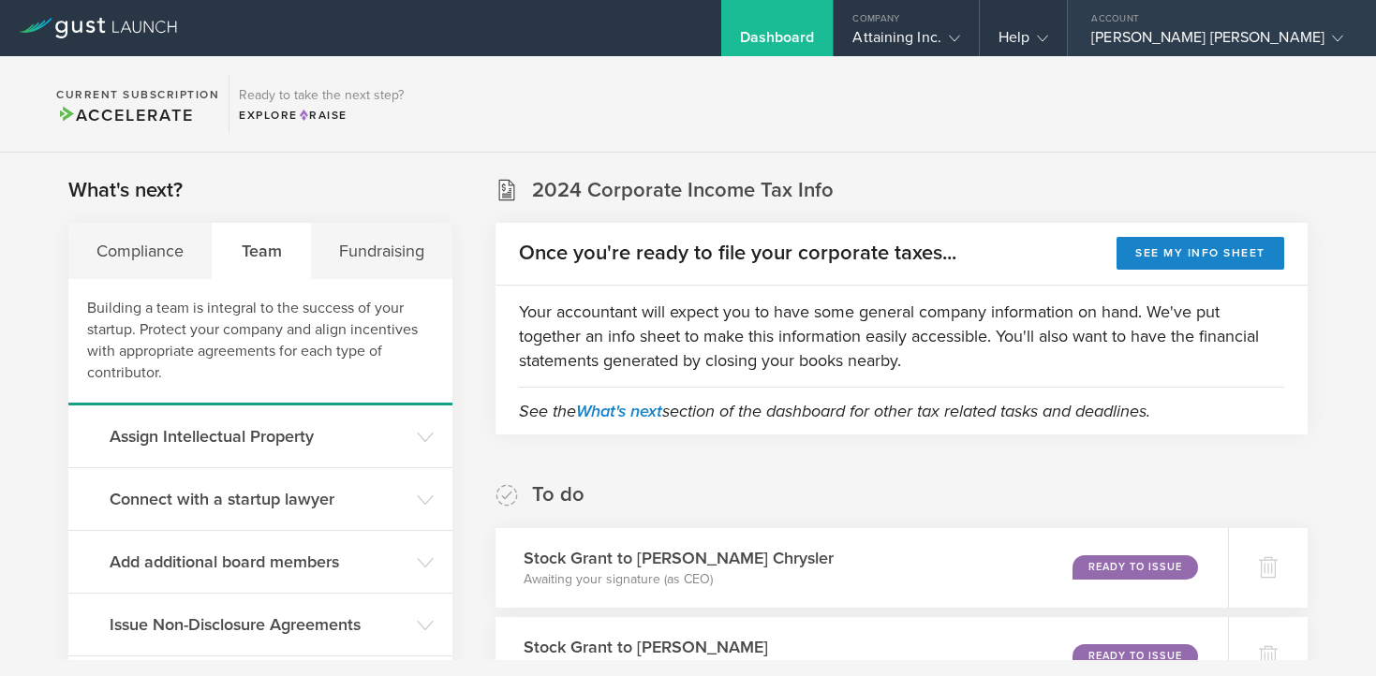
click at [1227, 38] on div "[PERSON_NAME] [PERSON_NAME]" at bounding box center [1217, 42] width 252 height 28
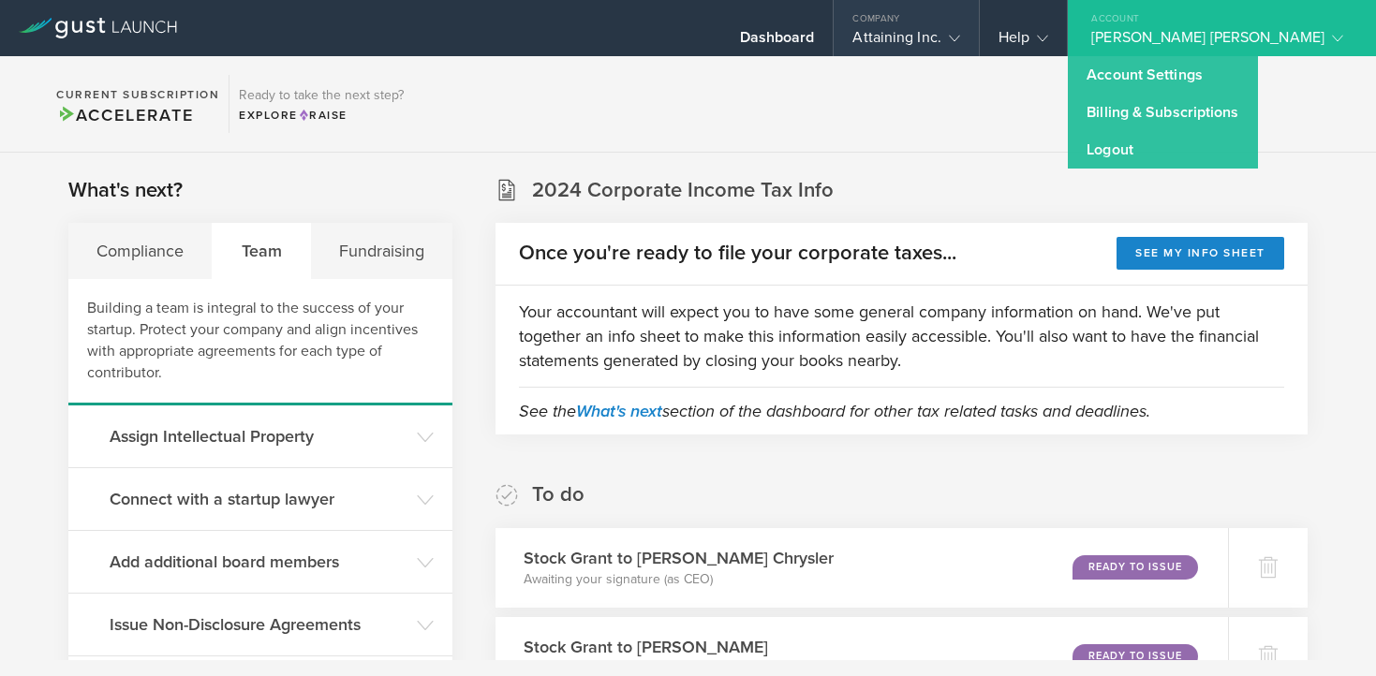
click at [960, 38] on gust-icon at bounding box center [950, 37] width 19 height 19
